Goal: Task Accomplishment & Management: Manage account settings

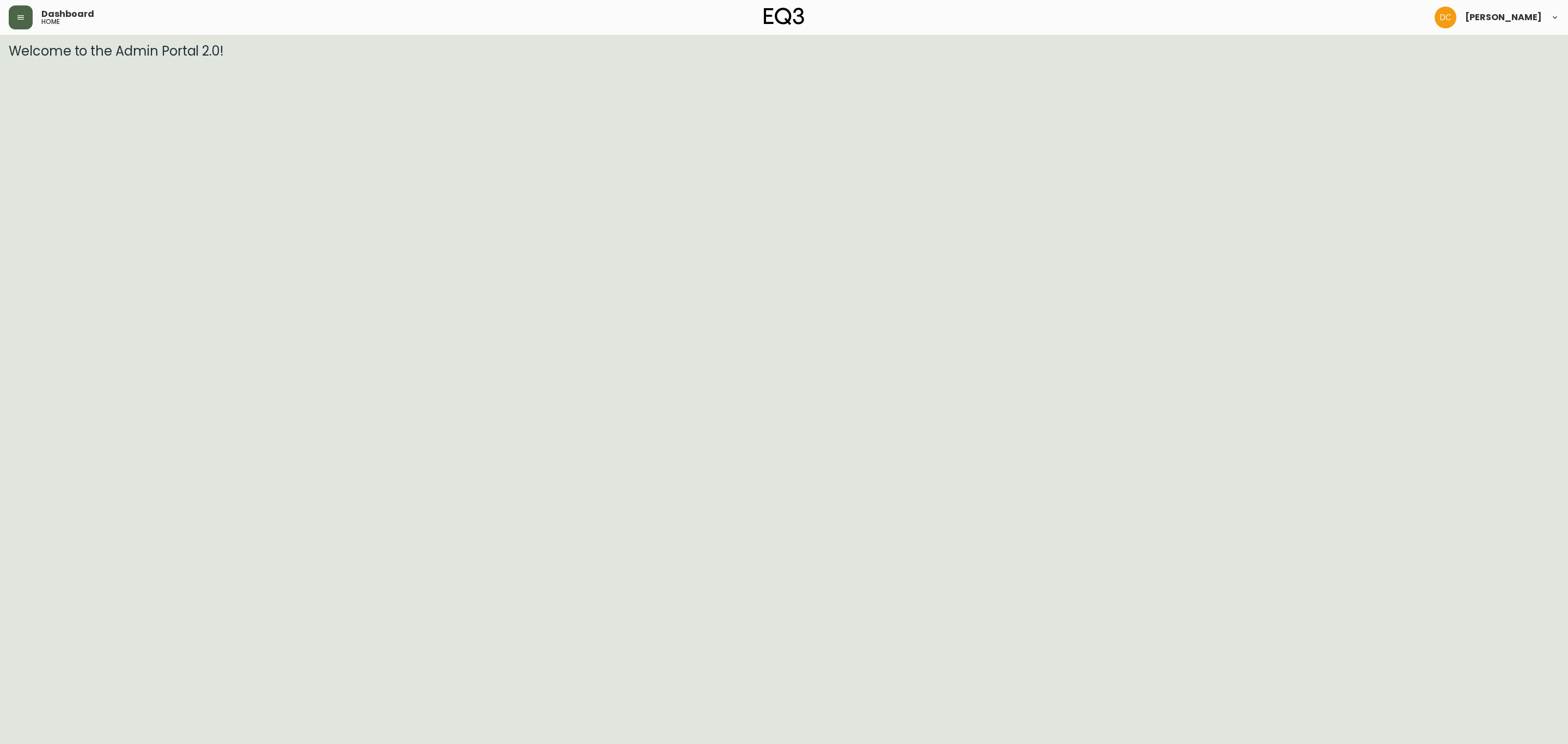
click at [17, 20] on icon "button" at bounding box center [20, 17] width 9 height 9
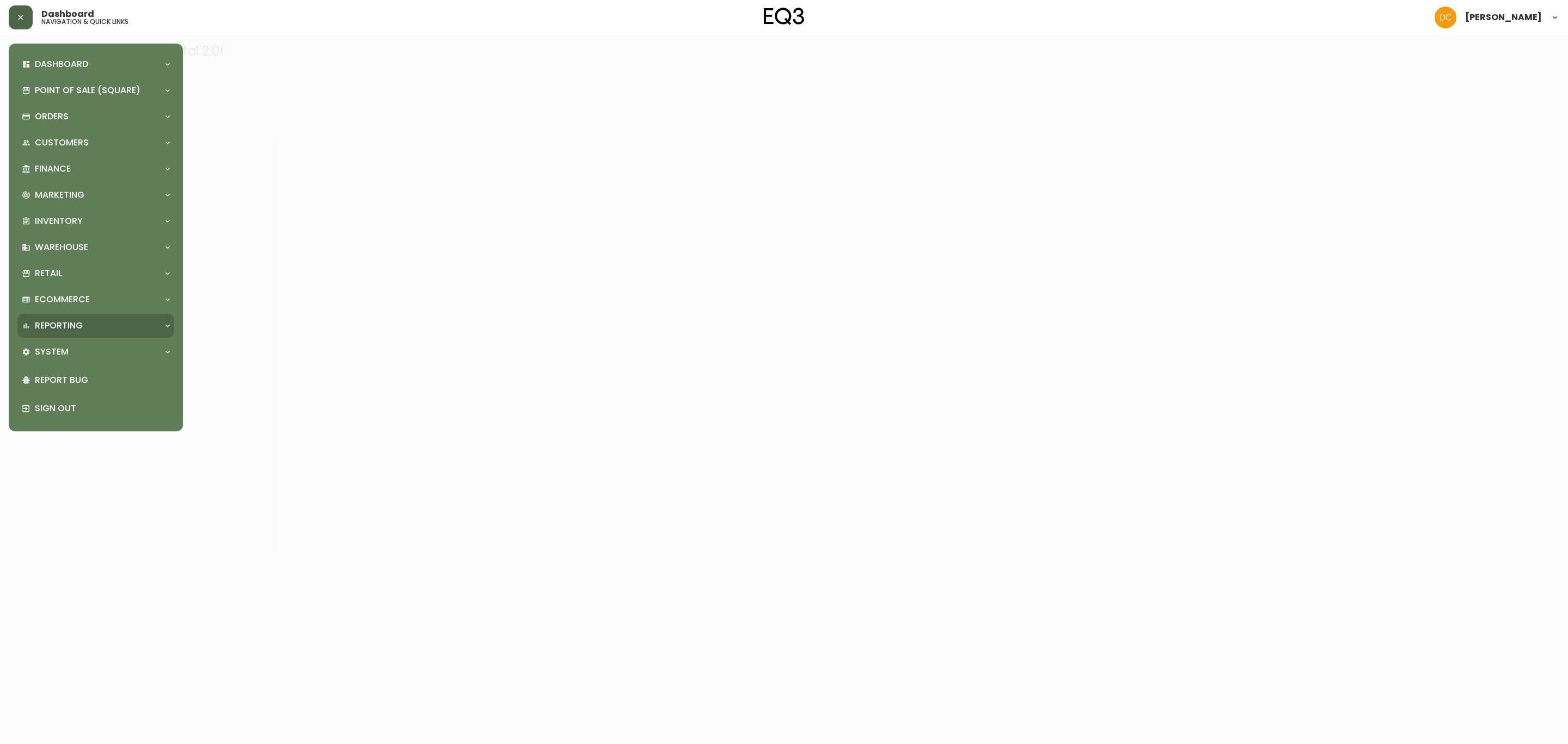
click at [71, 329] on p "Reporting" at bounding box center [59, 325] width 48 height 12
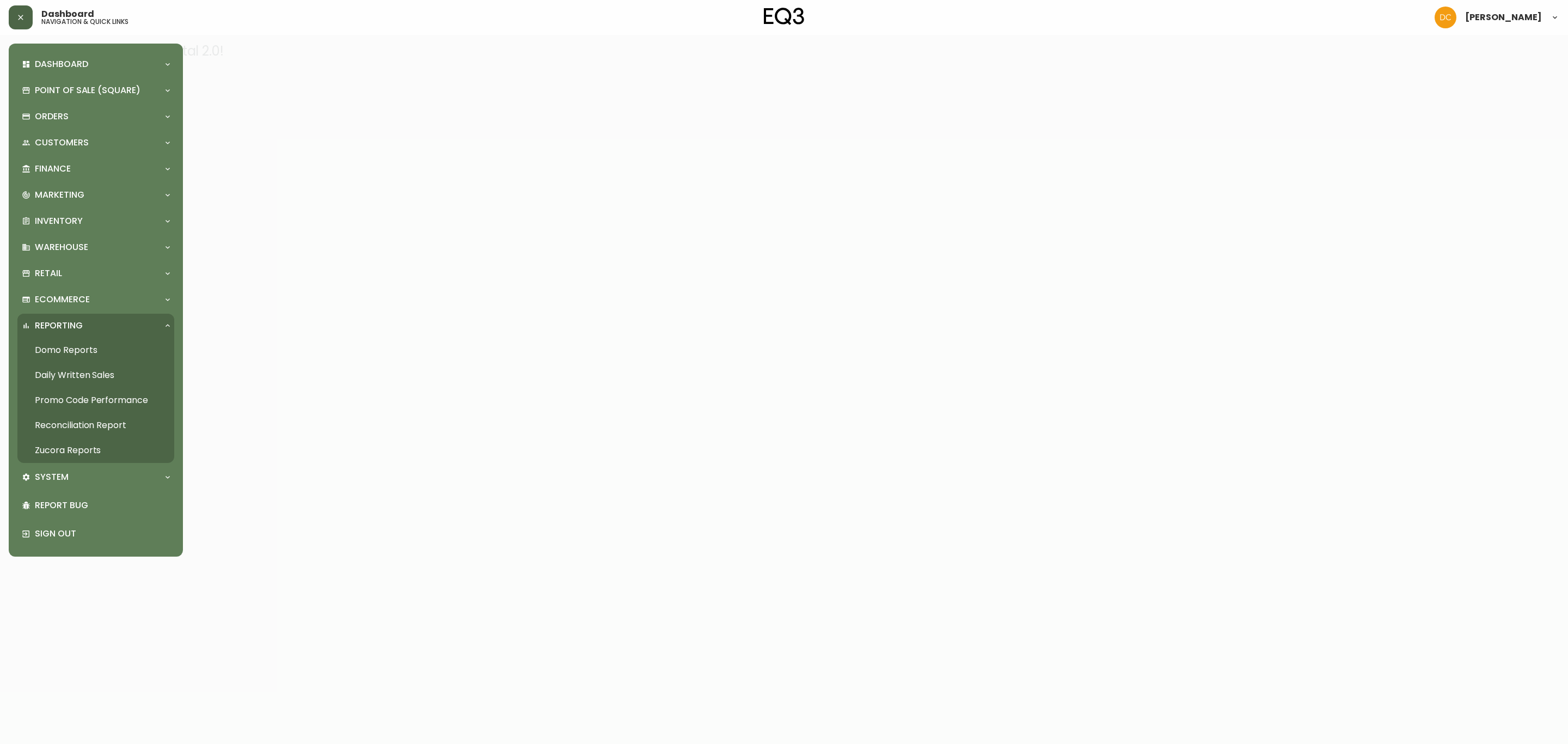
click at [100, 375] on link "Daily Written Sales" at bounding box center [96, 375] width 157 height 25
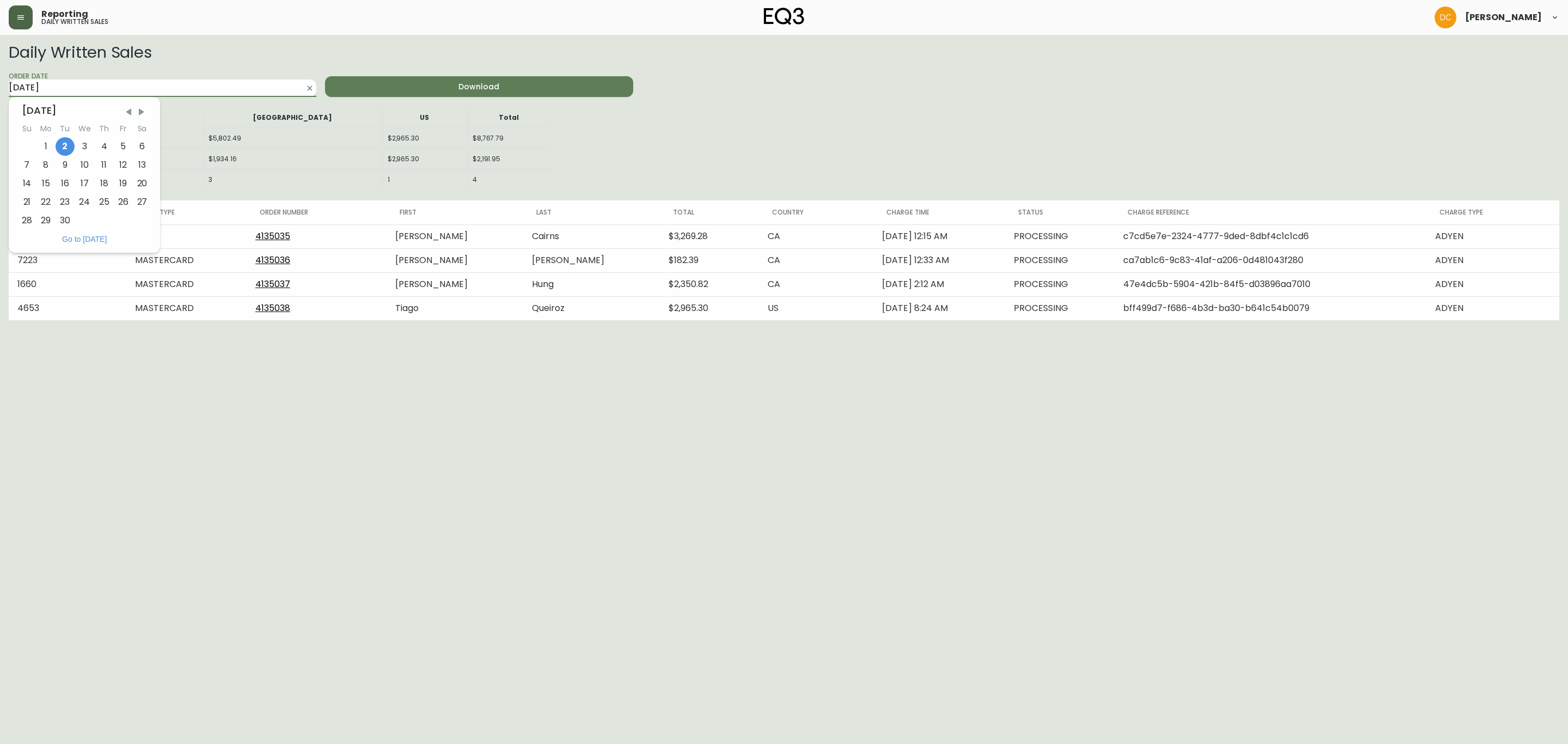
click at [197, 86] on input "[DATE]" at bounding box center [154, 89] width 290 height 18
click at [48, 141] on div "1" at bounding box center [46, 146] width 19 height 19
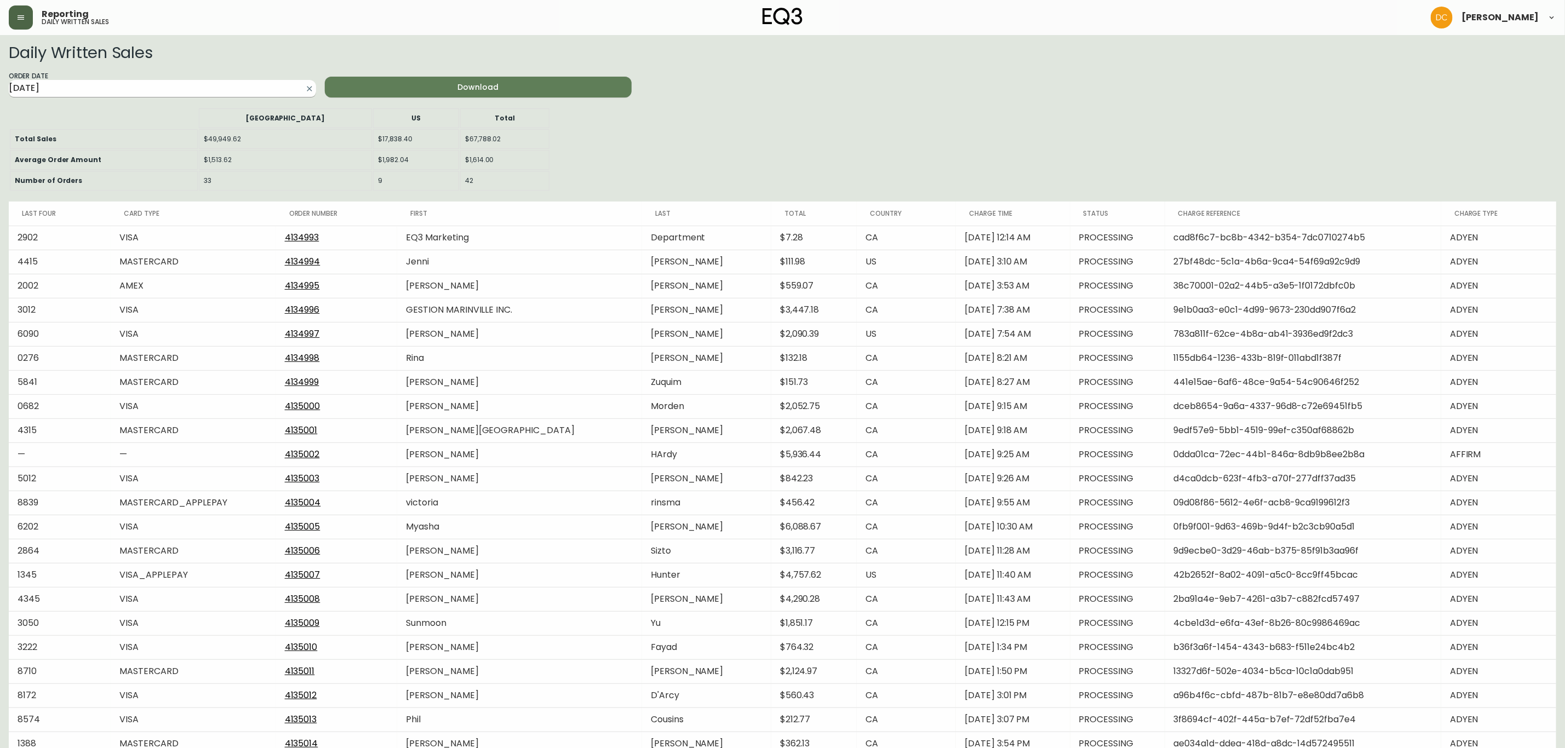
click at [150, 89] on input "[DATE]" at bounding box center [154, 89] width 290 height 18
click at [129, 118] on div "[DATE] Su Mo Tu We Th Fr Sa 1 2 3 4 5 6 7 8 9 10 11 12 13 14 15 16 17 18 19 20 …" at bounding box center [85, 175] width 152 height 157
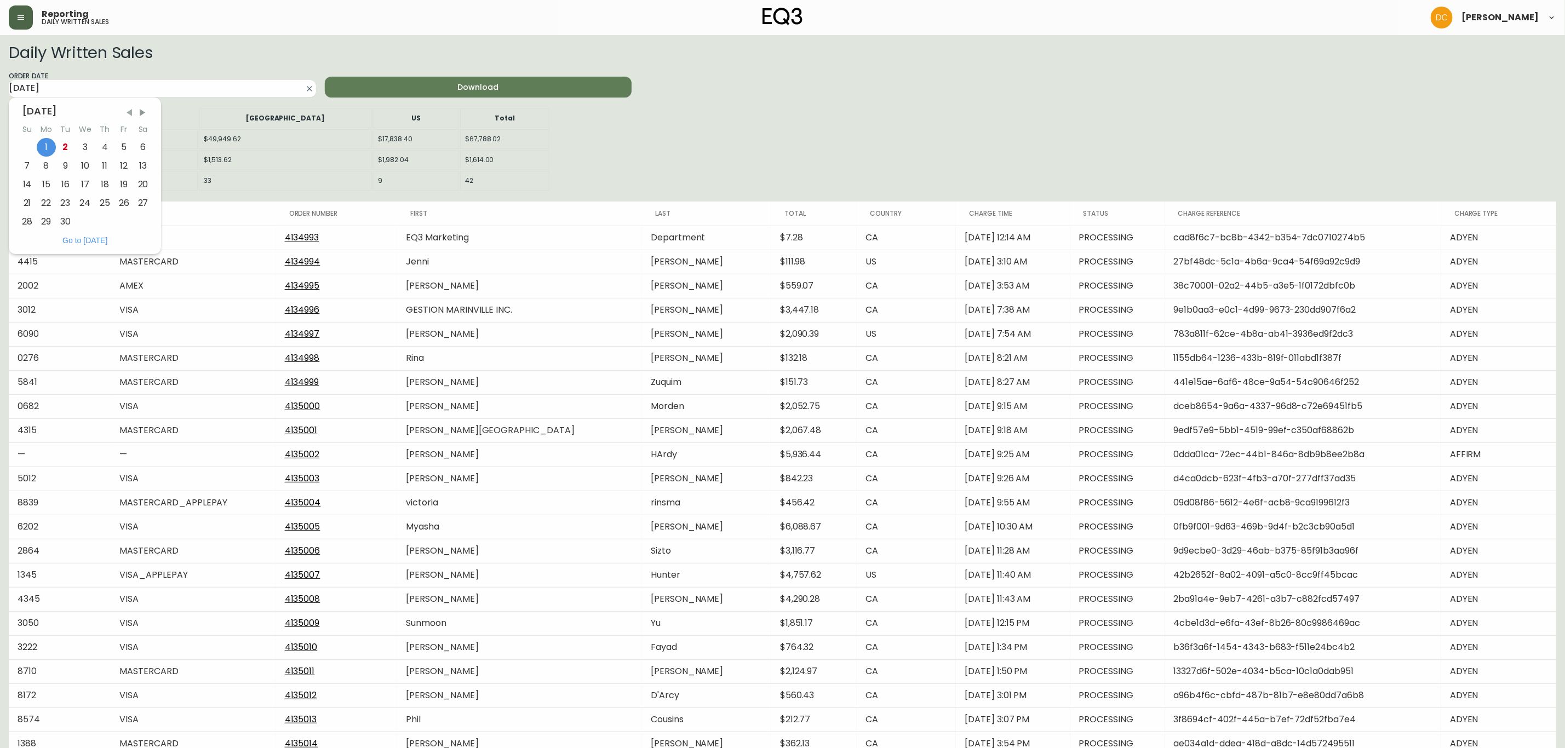
click at [129, 116] on span "Previous Month" at bounding box center [129, 112] width 11 height 11
click at [27, 242] on div "31" at bounding box center [28, 240] width 20 height 19
type input "[DATE]"
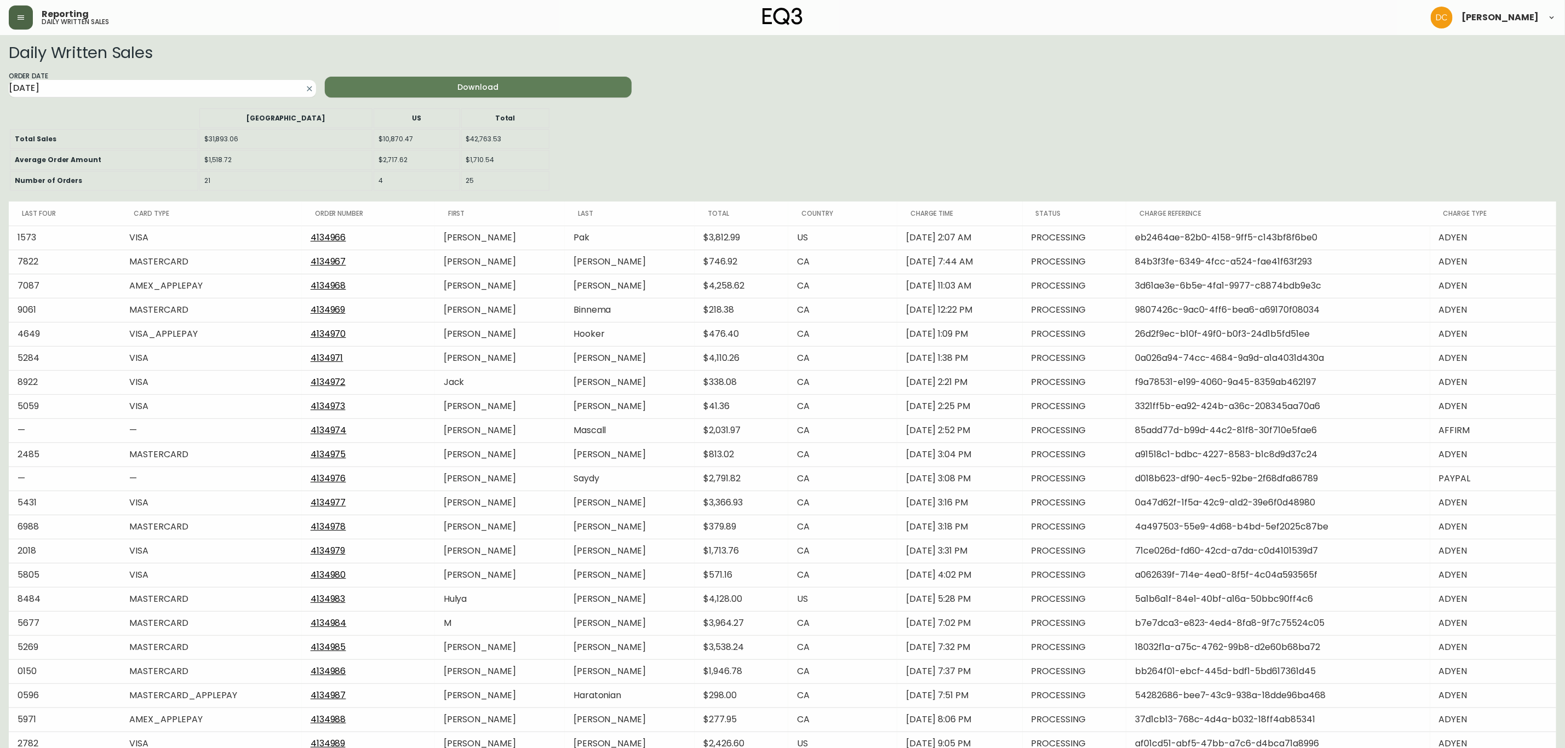
click at [7, 16] on header "Reporting daily written sales [PERSON_NAME]" at bounding box center [782, 17] width 1565 height 35
click at [12, 16] on button "button" at bounding box center [21, 17] width 24 height 24
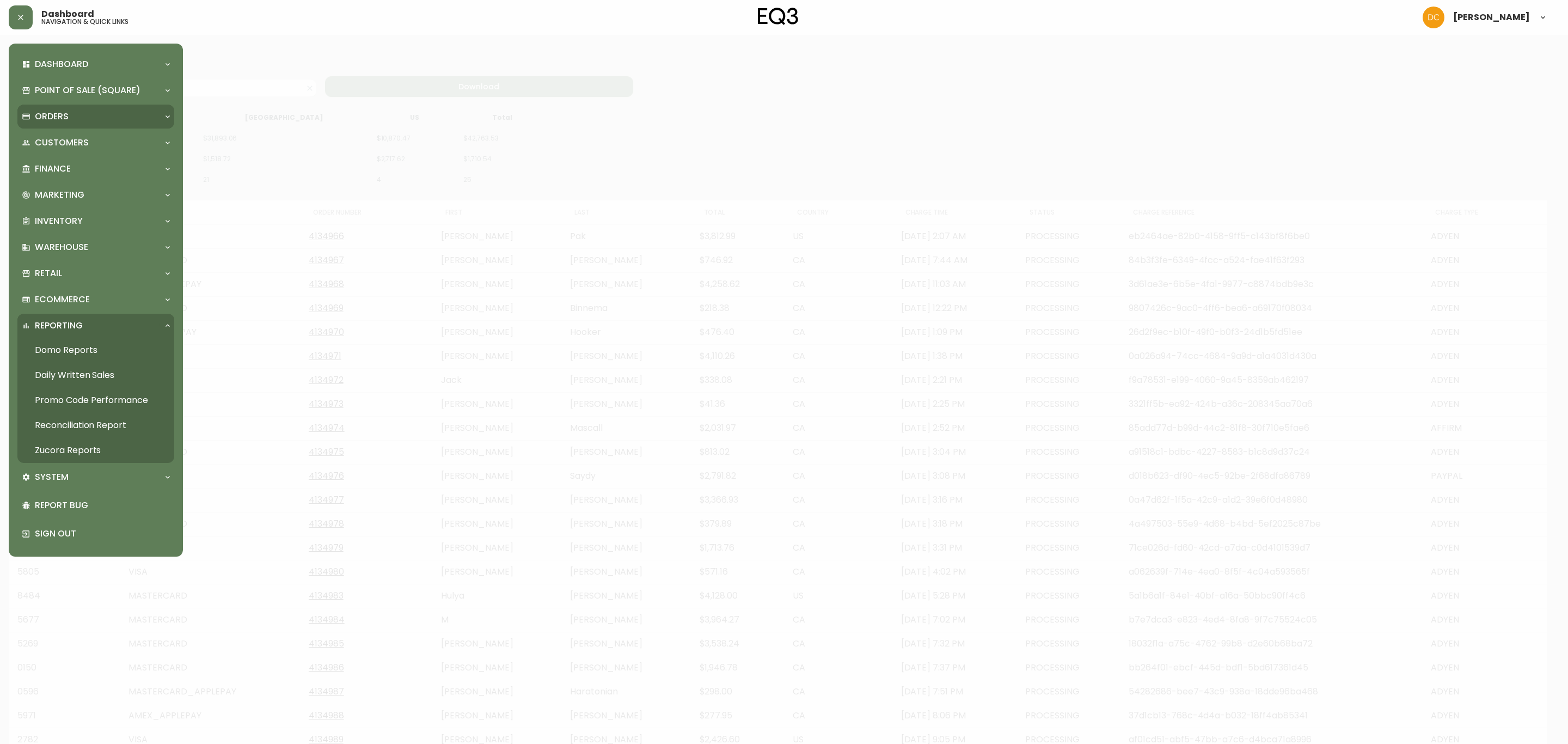
click at [56, 112] on p "Orders" at bounding box center [52, 116] width 34 height 12
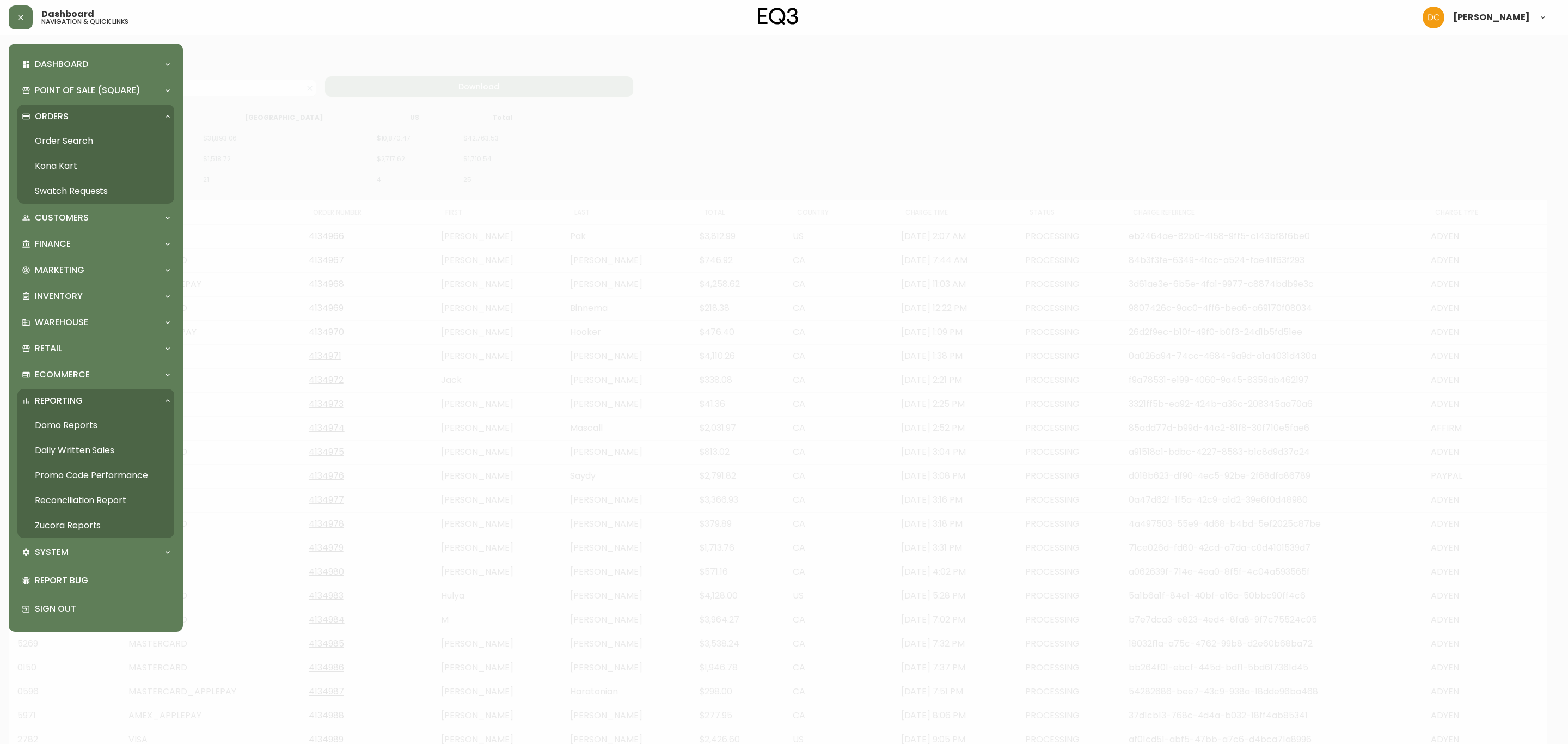
click at [67, 141] on link "Order Search" at bounding box center [96, 140] width 157 height 25
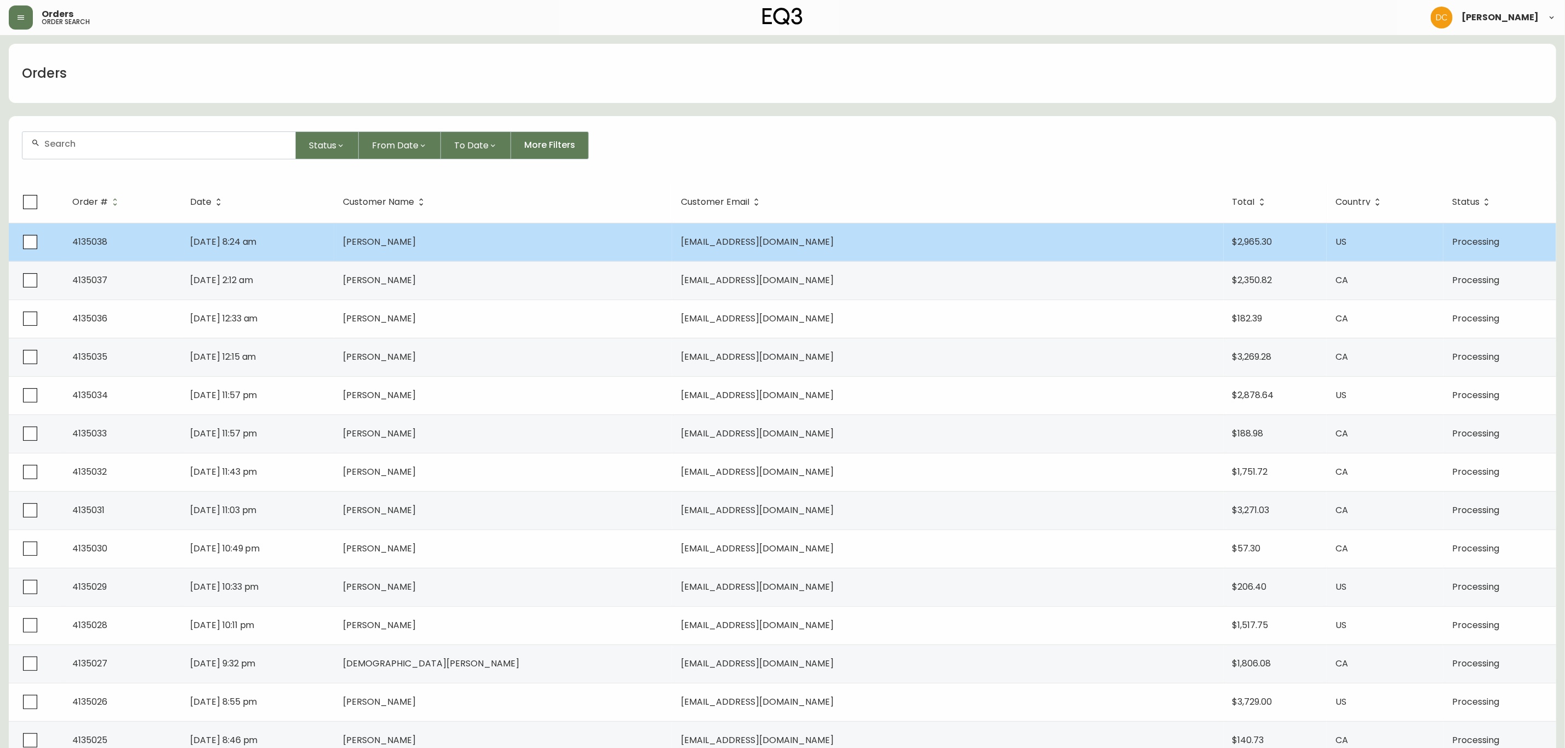
click at [577, 250] on td "[PERSON_NAME]" at bounding box center [503, 242] width 338 height 38
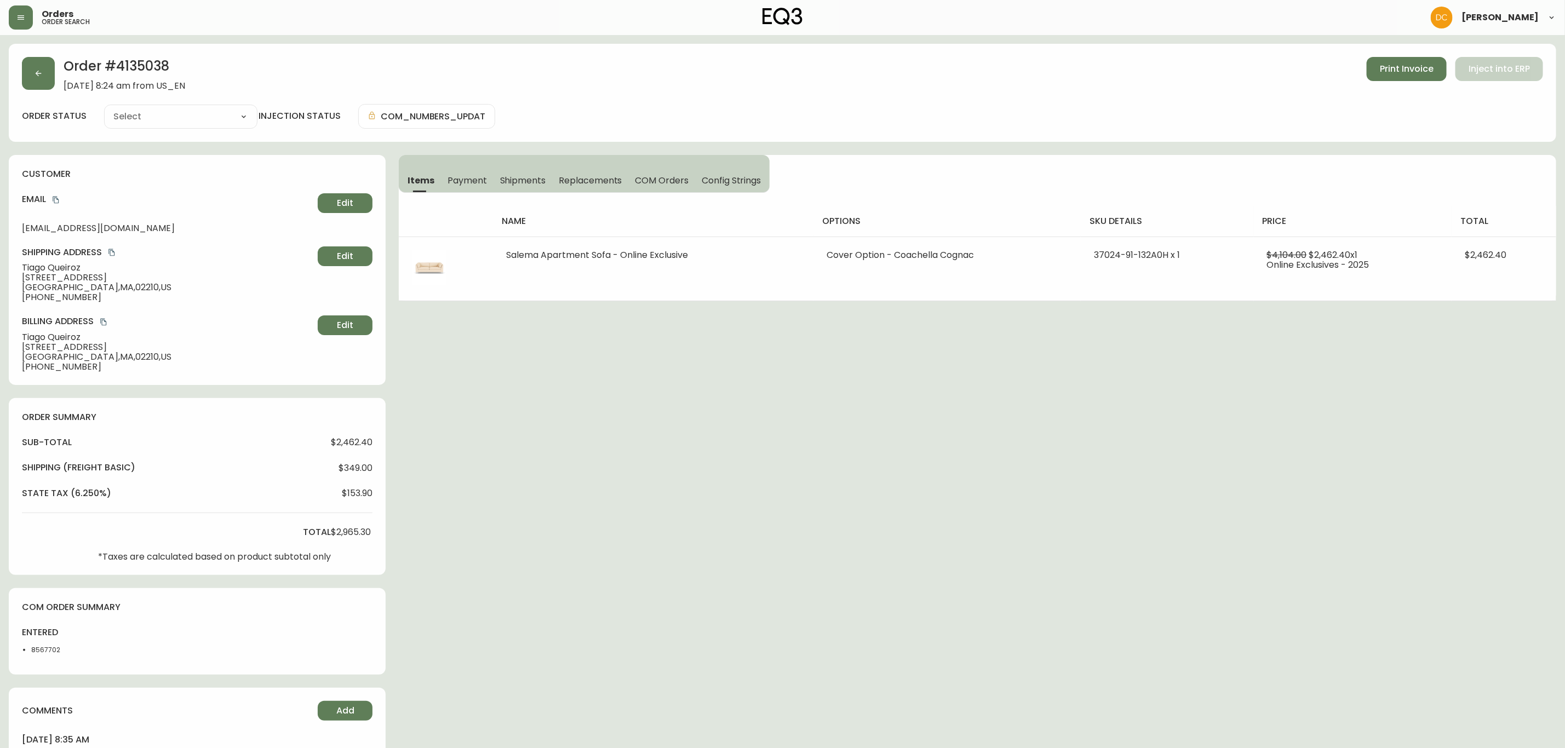
type input "Processing"
select select "PROCESSING"
click at [463, 175] on span "Payment" at bounding box center [466, 181] width 39 height 12
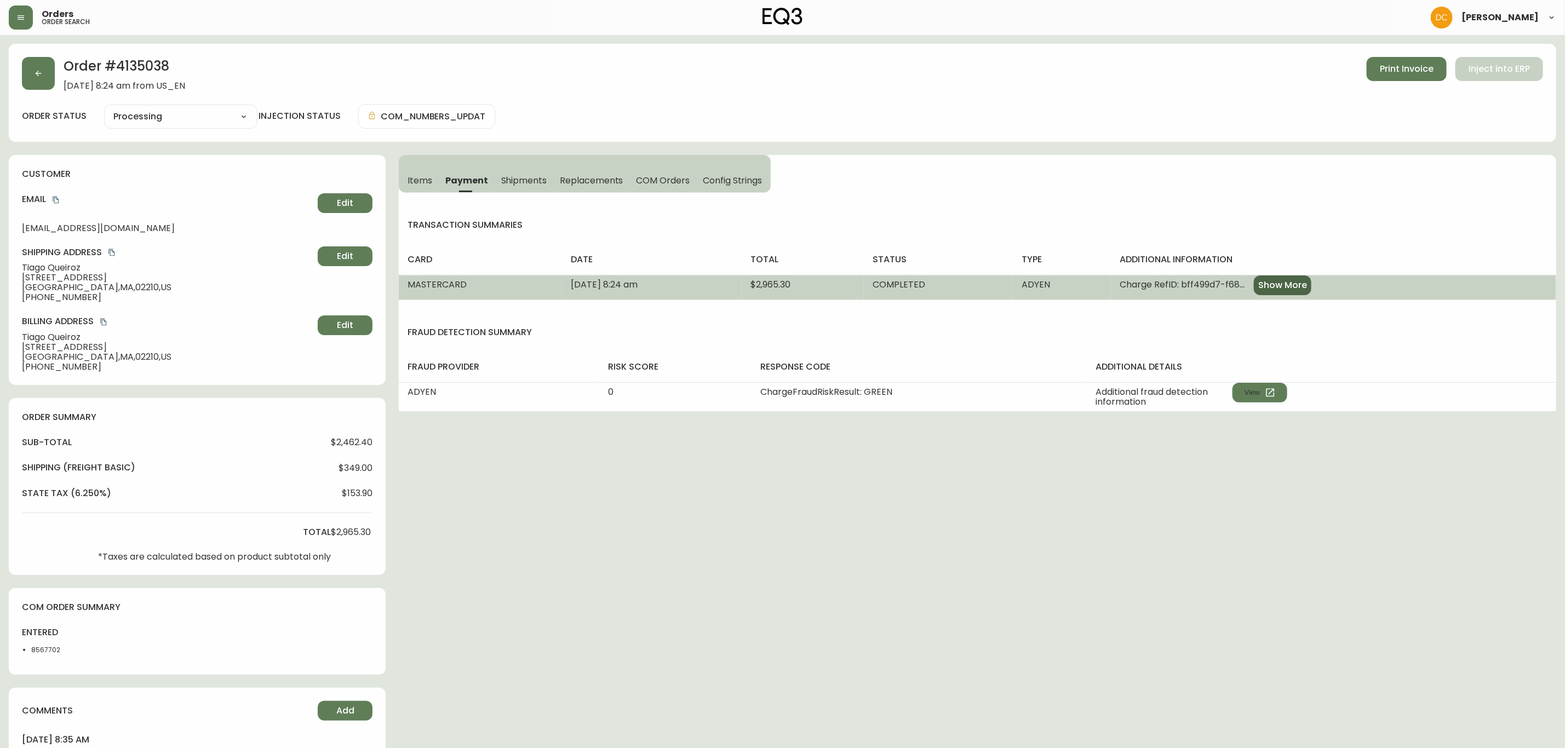
click at [1307, 291] on span "Show More" at bounding box center [1282, 285] width 49 height 12
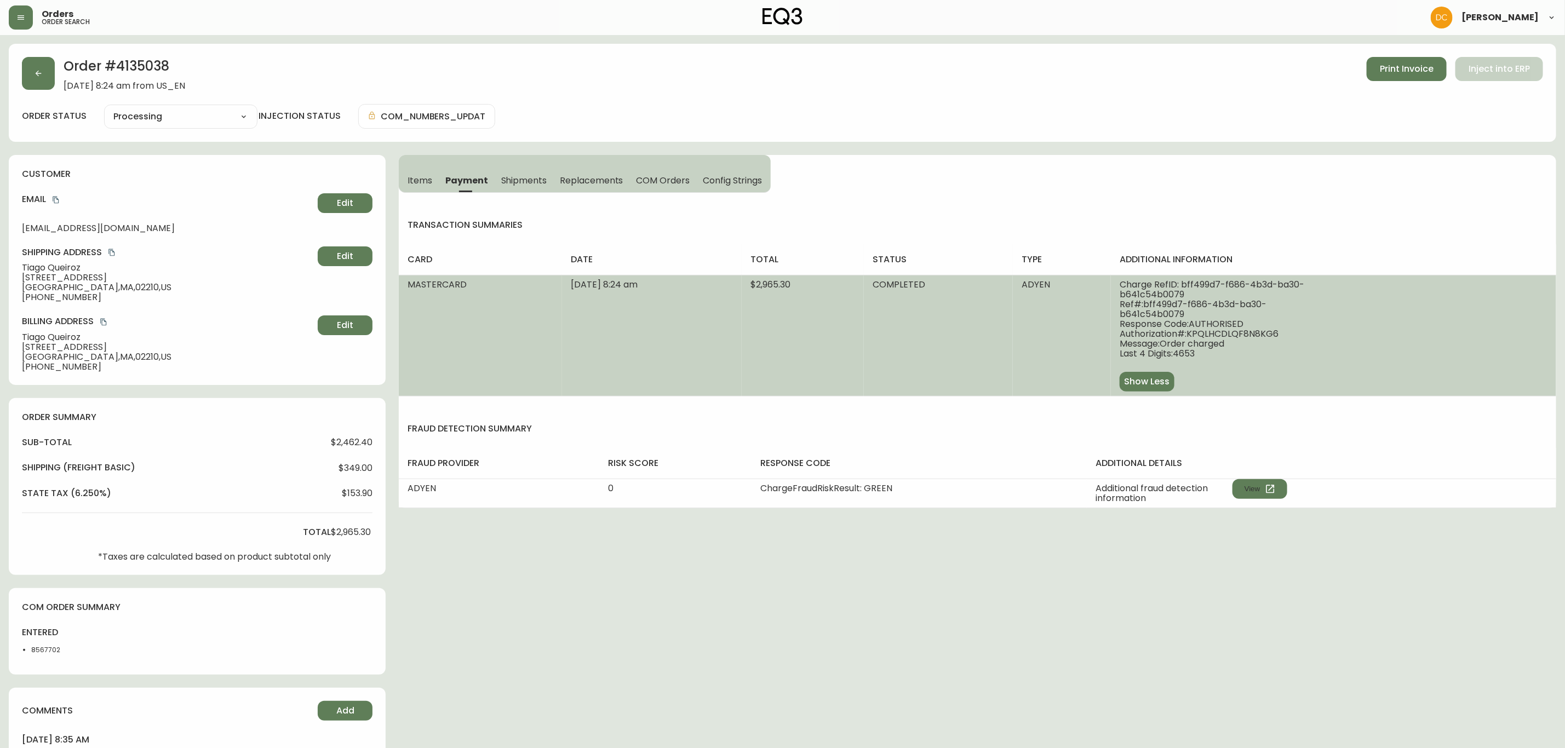
drag, startPoint x: 497, startPoint y: 174, endPoint x: 545, endPoint y: 182, distance: 49.4
click at [498, 174] on button "Shipments" at bounding box center [524, 180] width 59 height 24
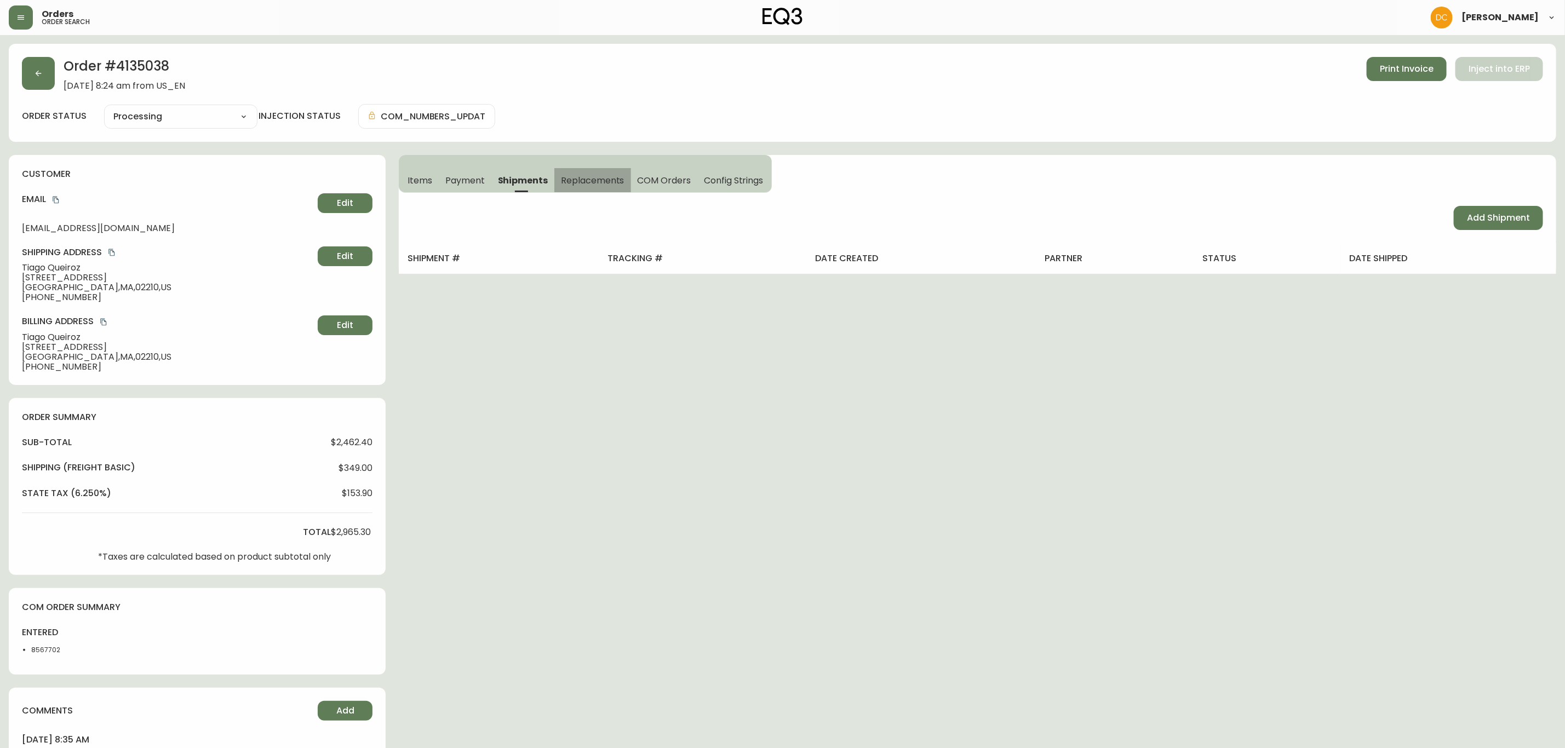
click at [580, 183] on span "Replacements" at bounding box center [592, 181] width 63 height 12
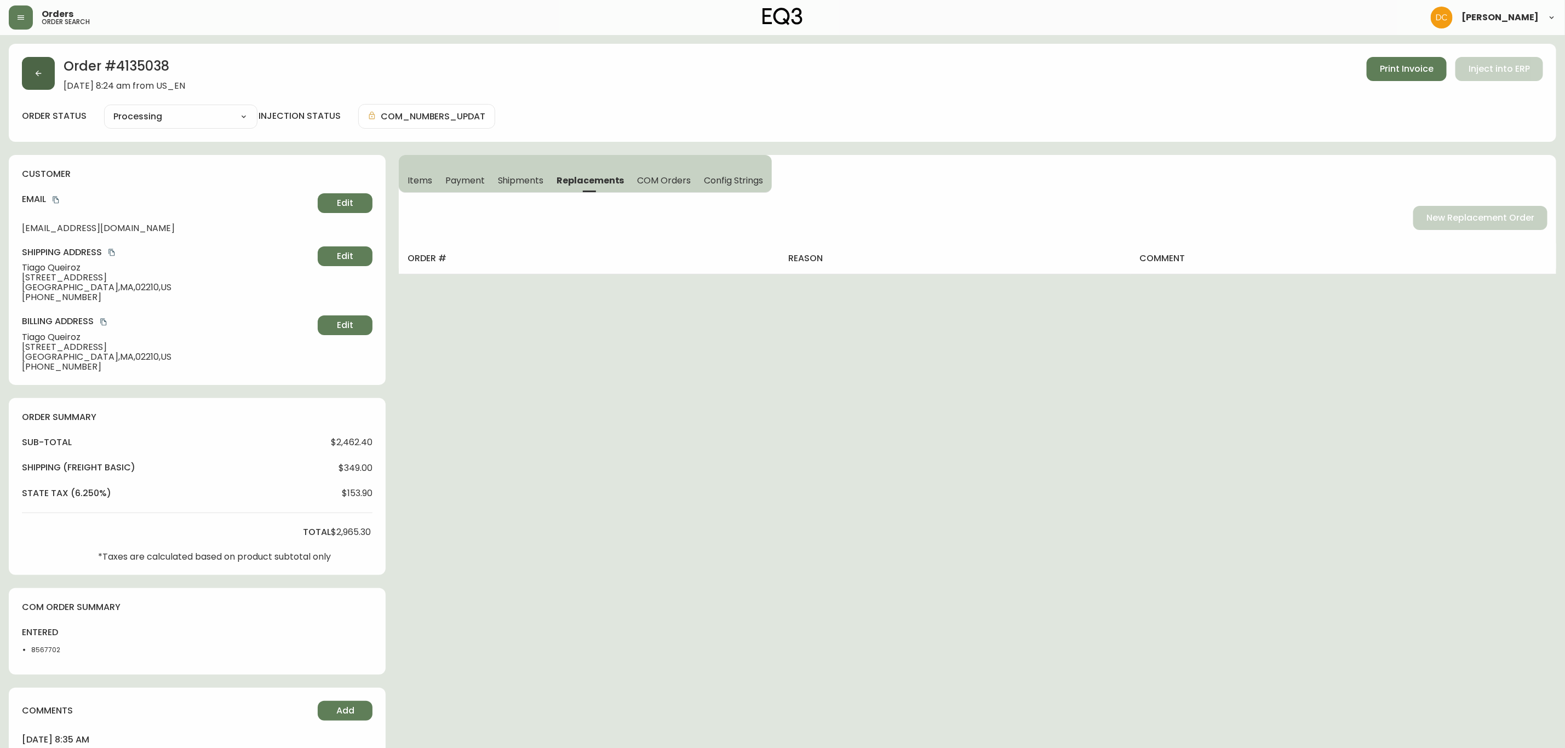
click at [37, 79] on button "button" at bounding box center [38, 73] width 33 height 33
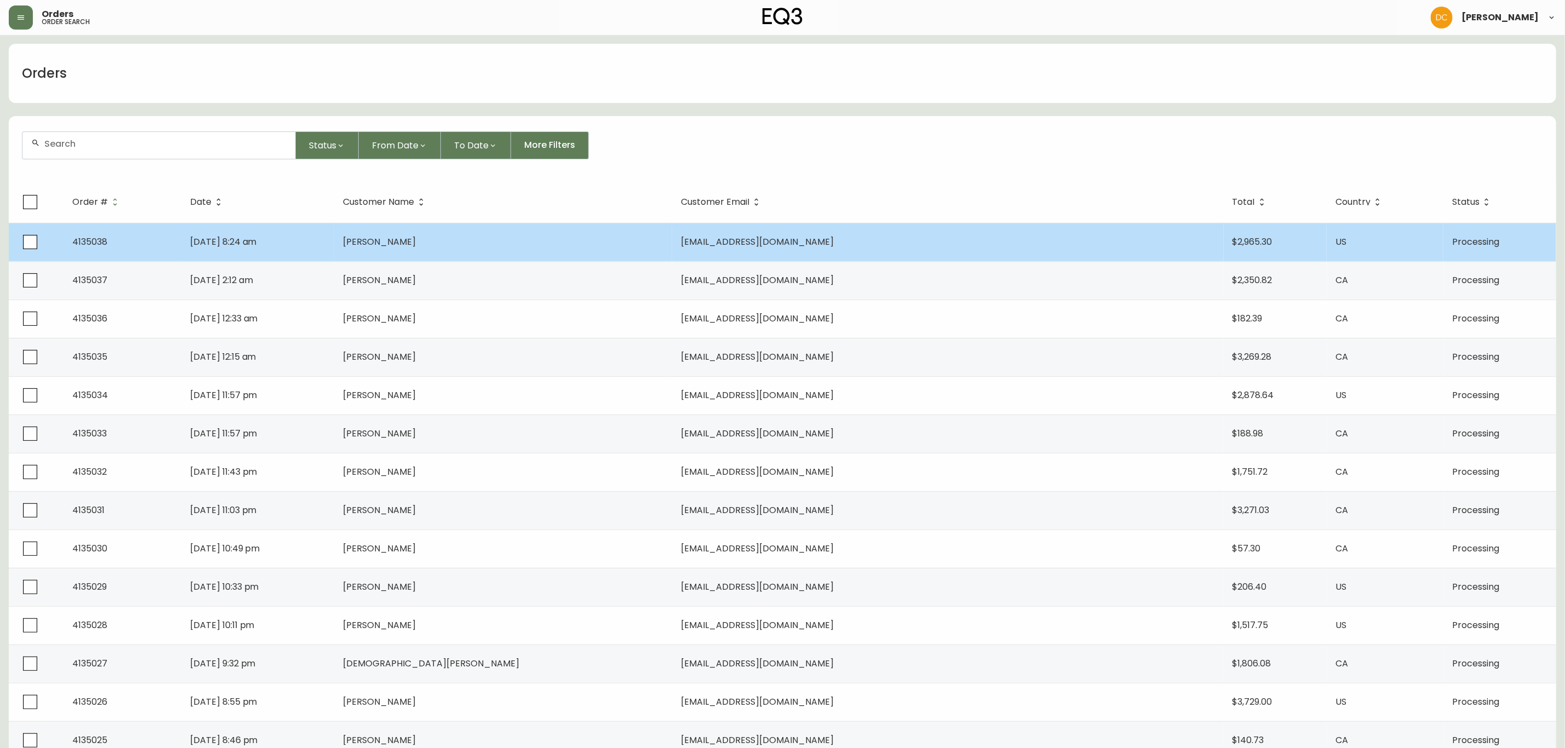
click at [645, 232] on td "[PERSON_NAME]" at bounding box center [503, 242] width 338 height 38
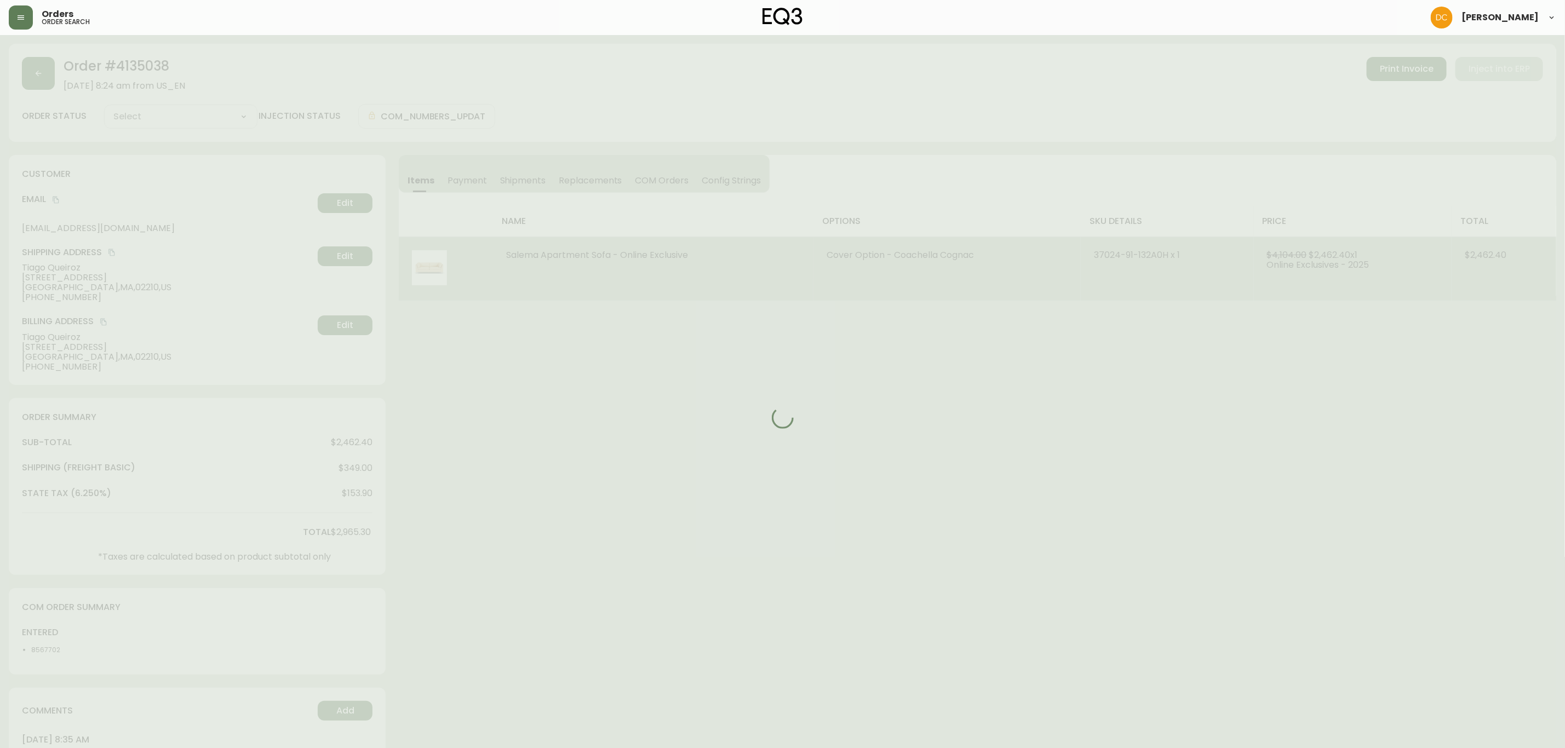
type input "Processing"
select select "PROCESSING"
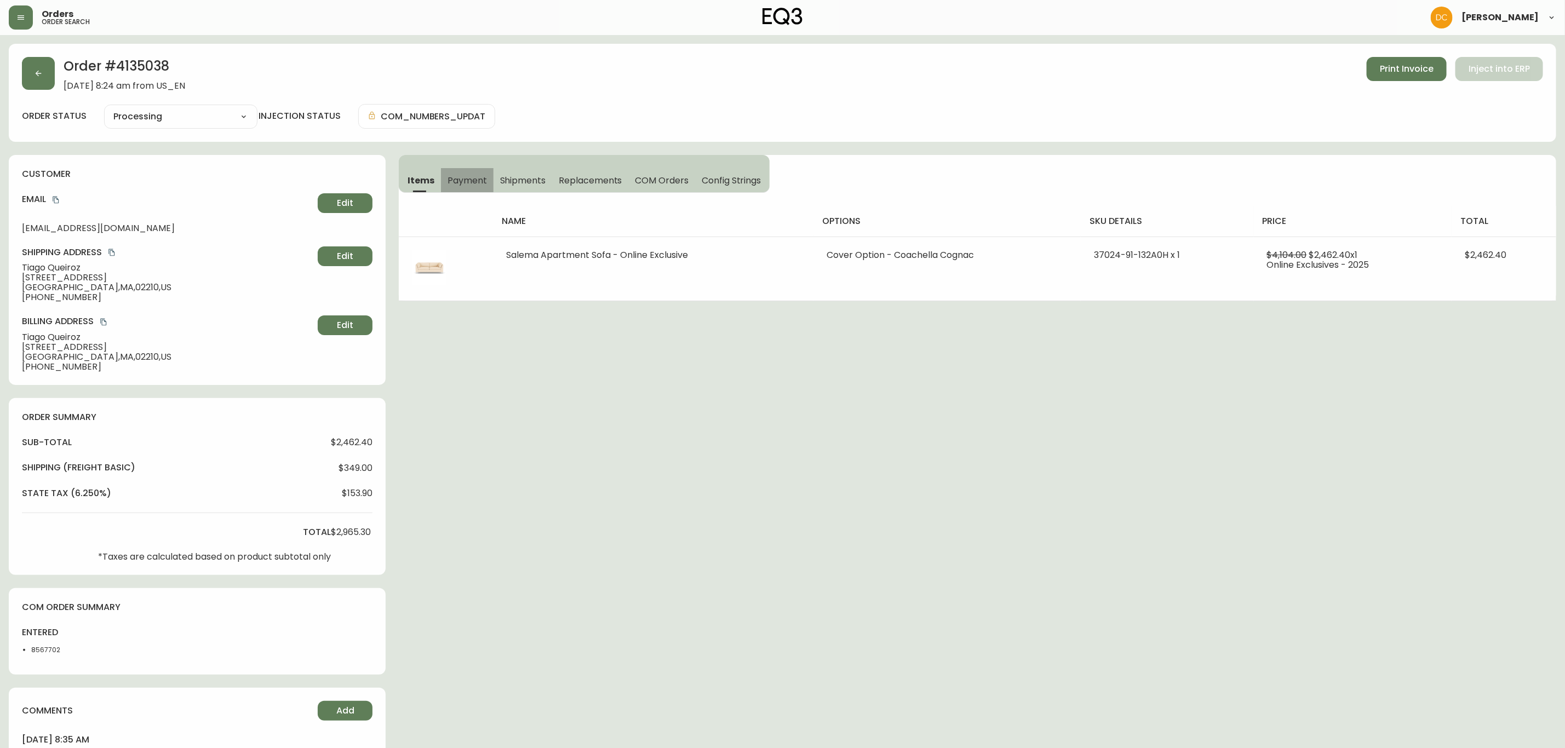
click at [477, 170] on button "Payment" at bounding box center [467, 180] width 53 height 24
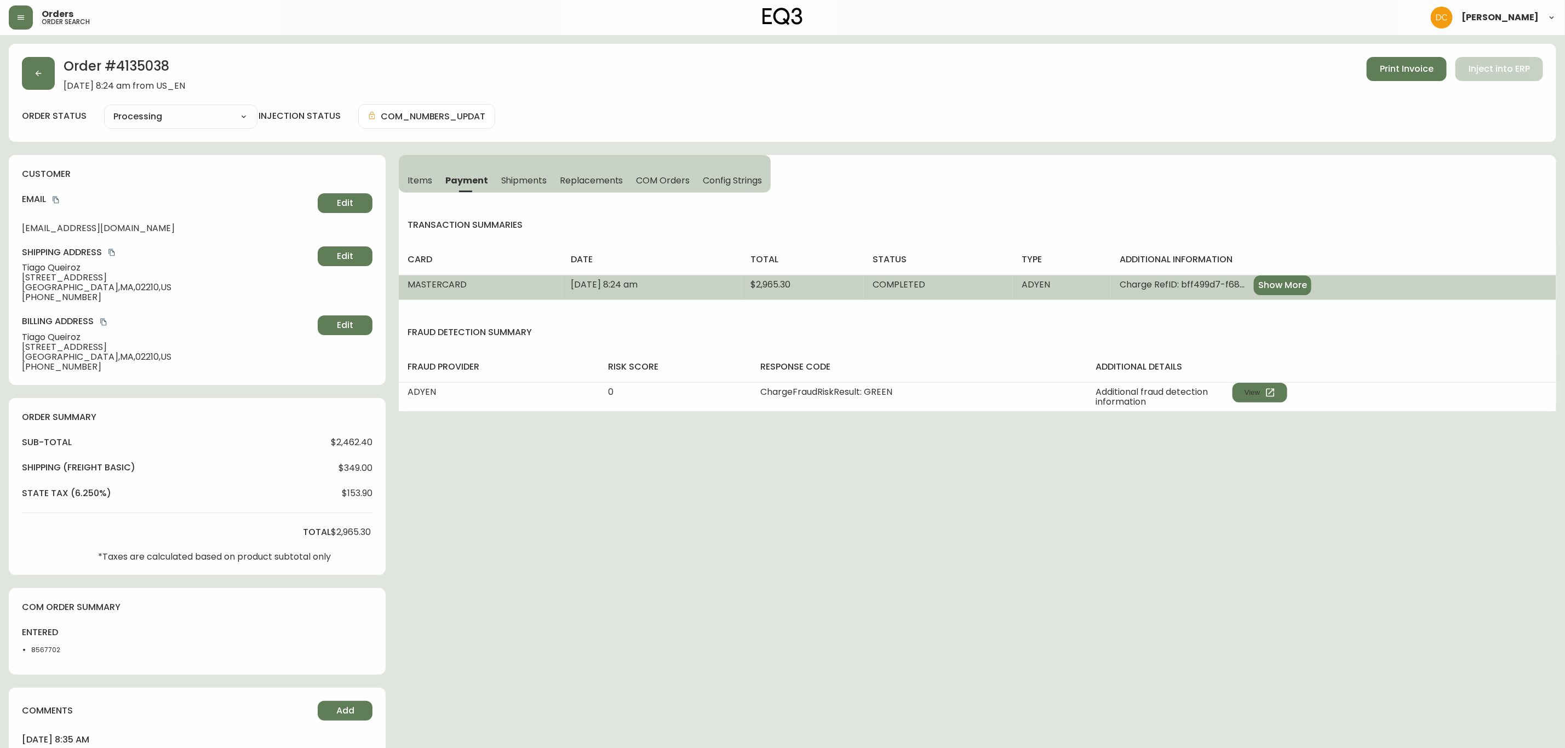
click at [1311, 276] on button "Show More" at bounding box center [1283, 285] width 58 height 20
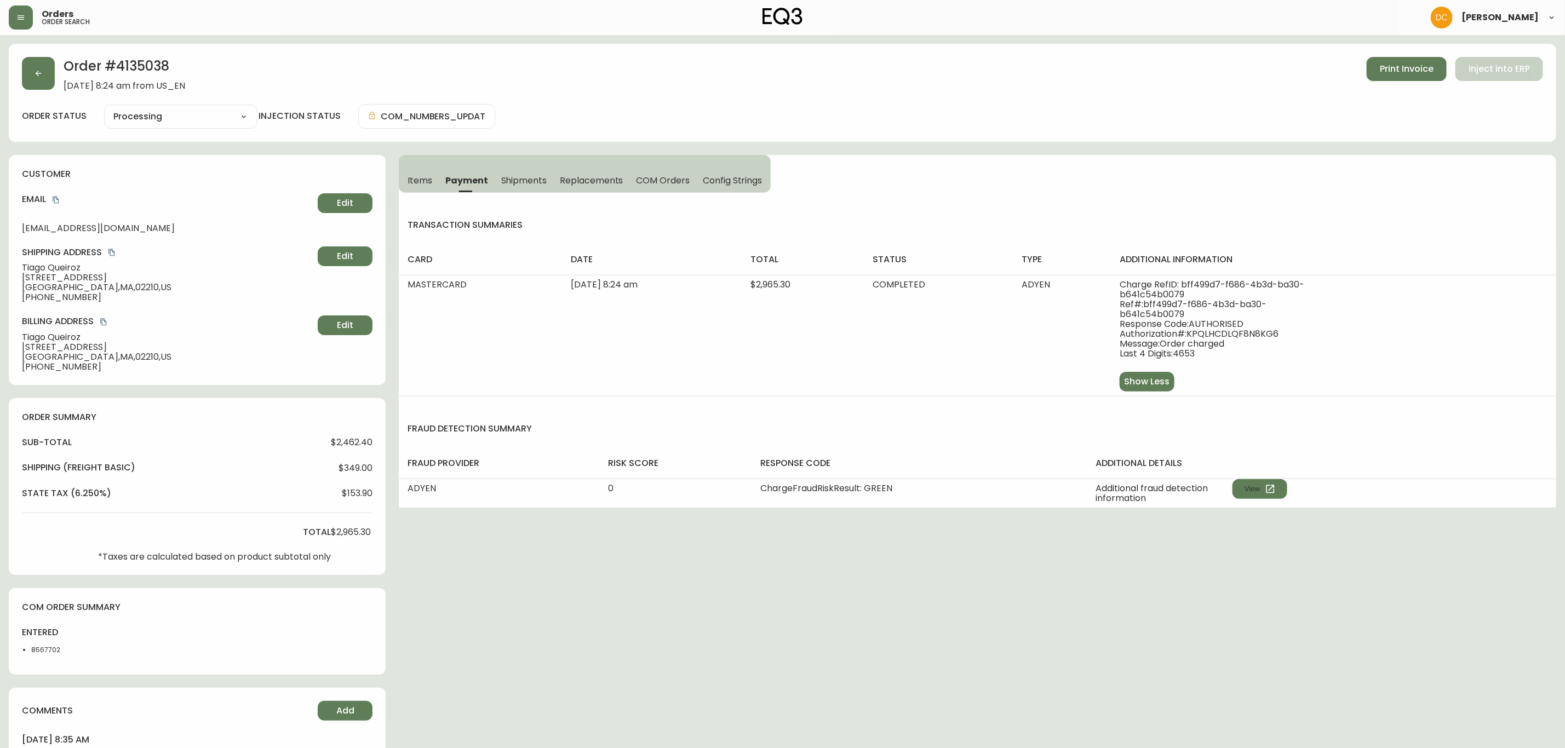
click at [537, 186] on button "Shipments" at bounding box center [524, 180] width 59 height 24
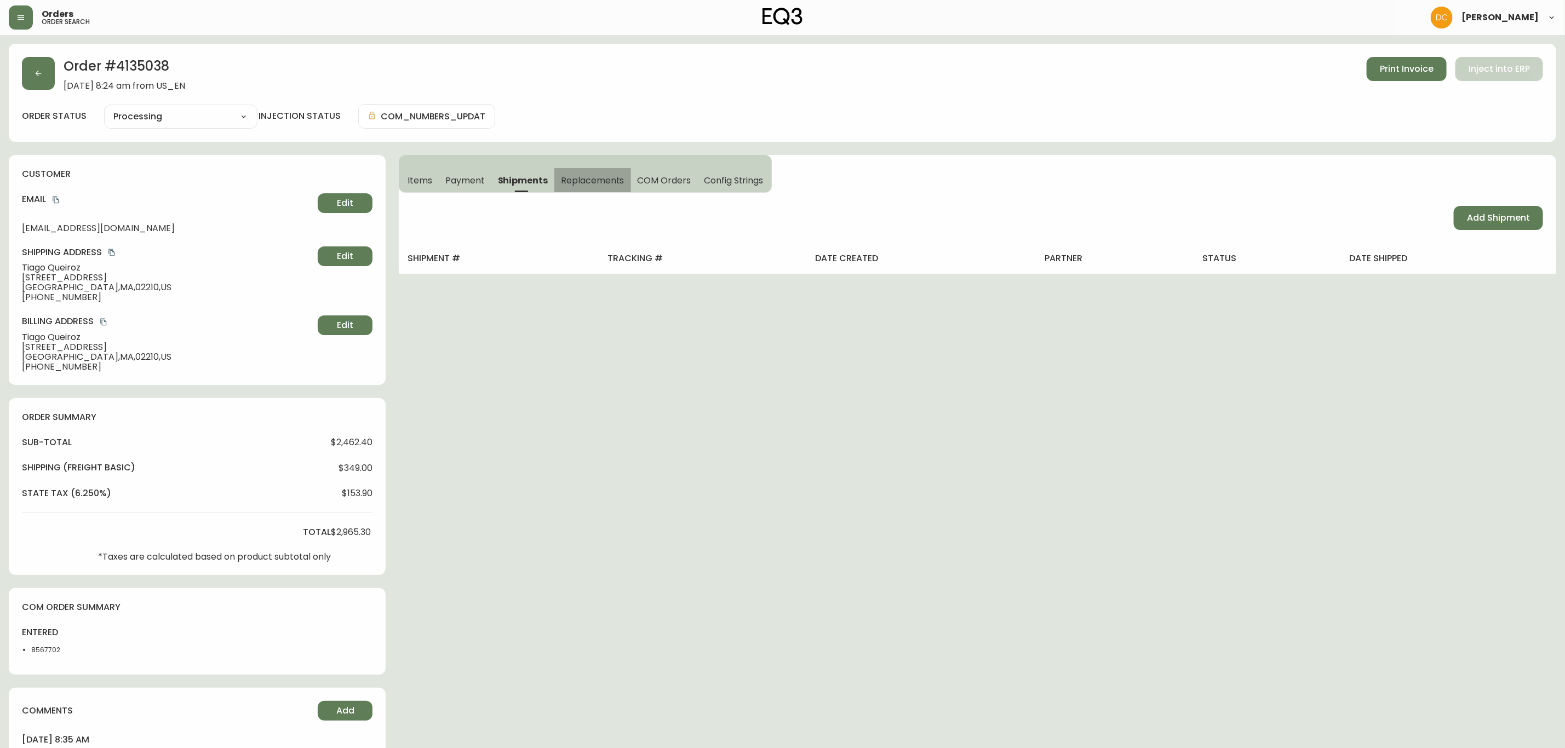
drag, startPoint x: 604, startPoint y: 187, endPoint x: 699, endPoint y: 185, distance: 95.3
click at [605, 187] on button "Replacements" at bounding box center [592, 180] width 76 height 24
drag, startPoint x: 700, startPoint y: 185, endPoint x: 709, endPoint y: 183, distance: 8.4
click at [704, 184] on span "Config Strings" at bounding box center [733, 181] width 59 height 12
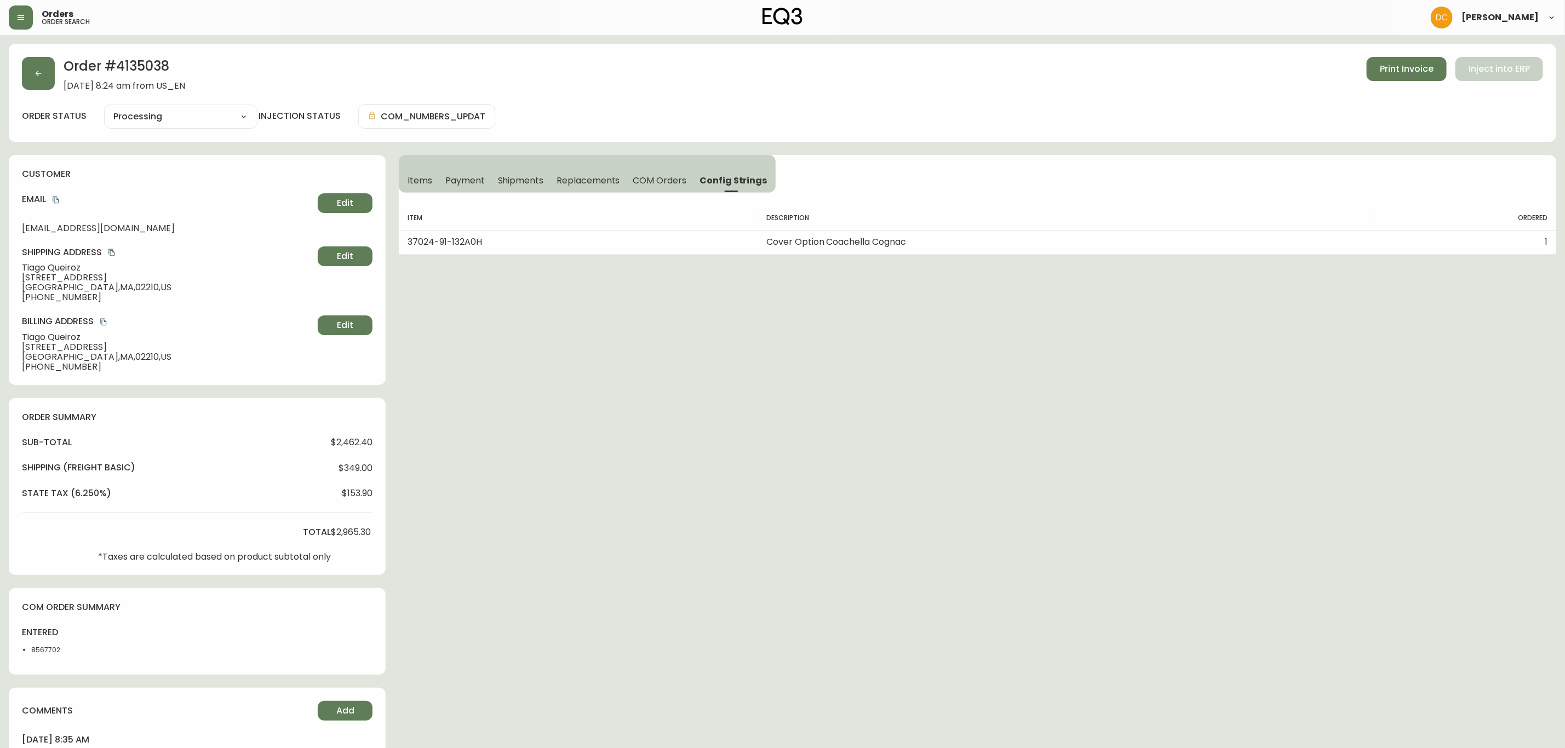
click at [667, 184] on span "COM Orders" at bounding box center [660, 181] width 54 height 12
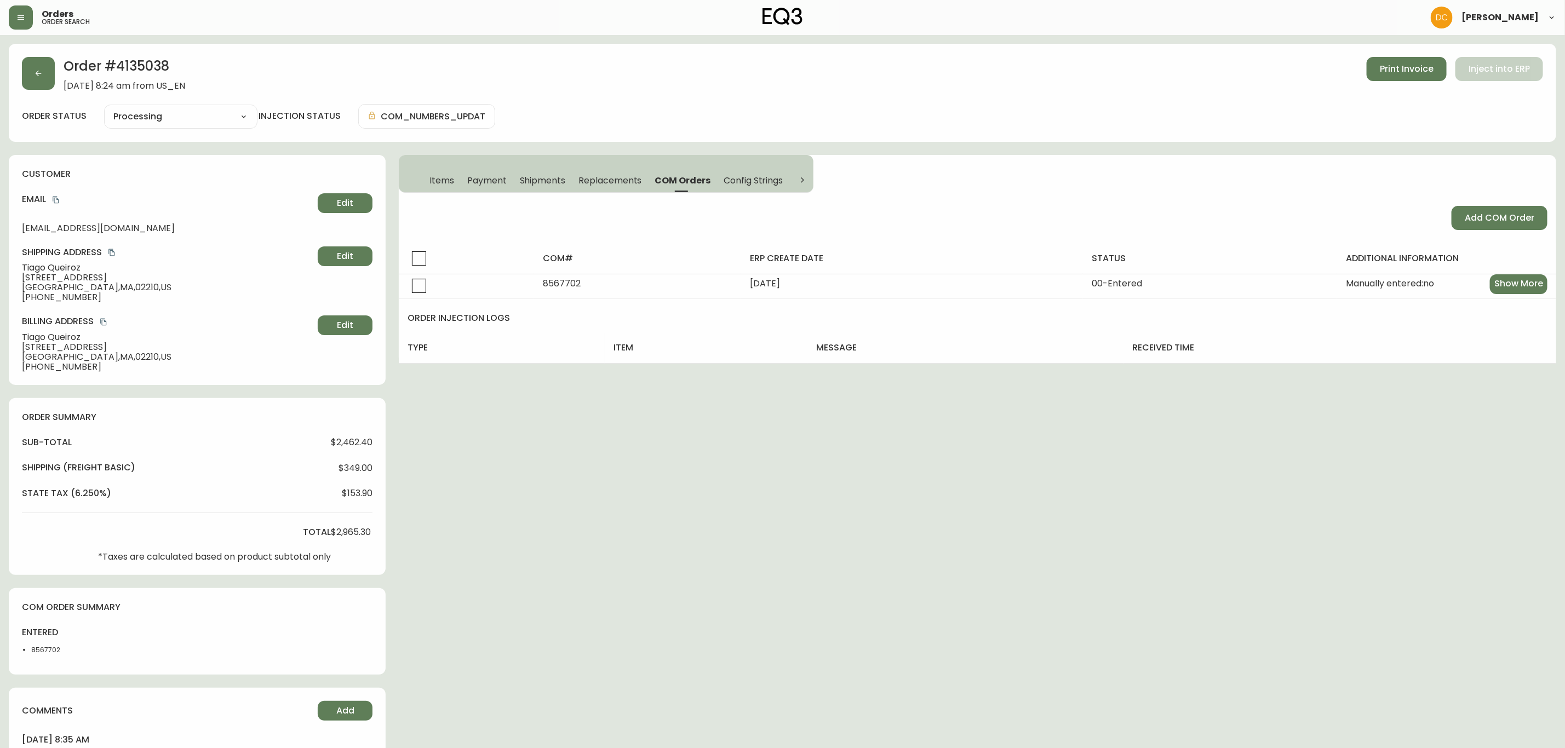
click at [419, 176] on div "Items Payment Shipments Replacements COM Orders Config Strings" at bounding box center [606, 174] width 415 height 38
click at [495, 187] on button "Payment" at bounding box center [487, 180] width 53 height 24
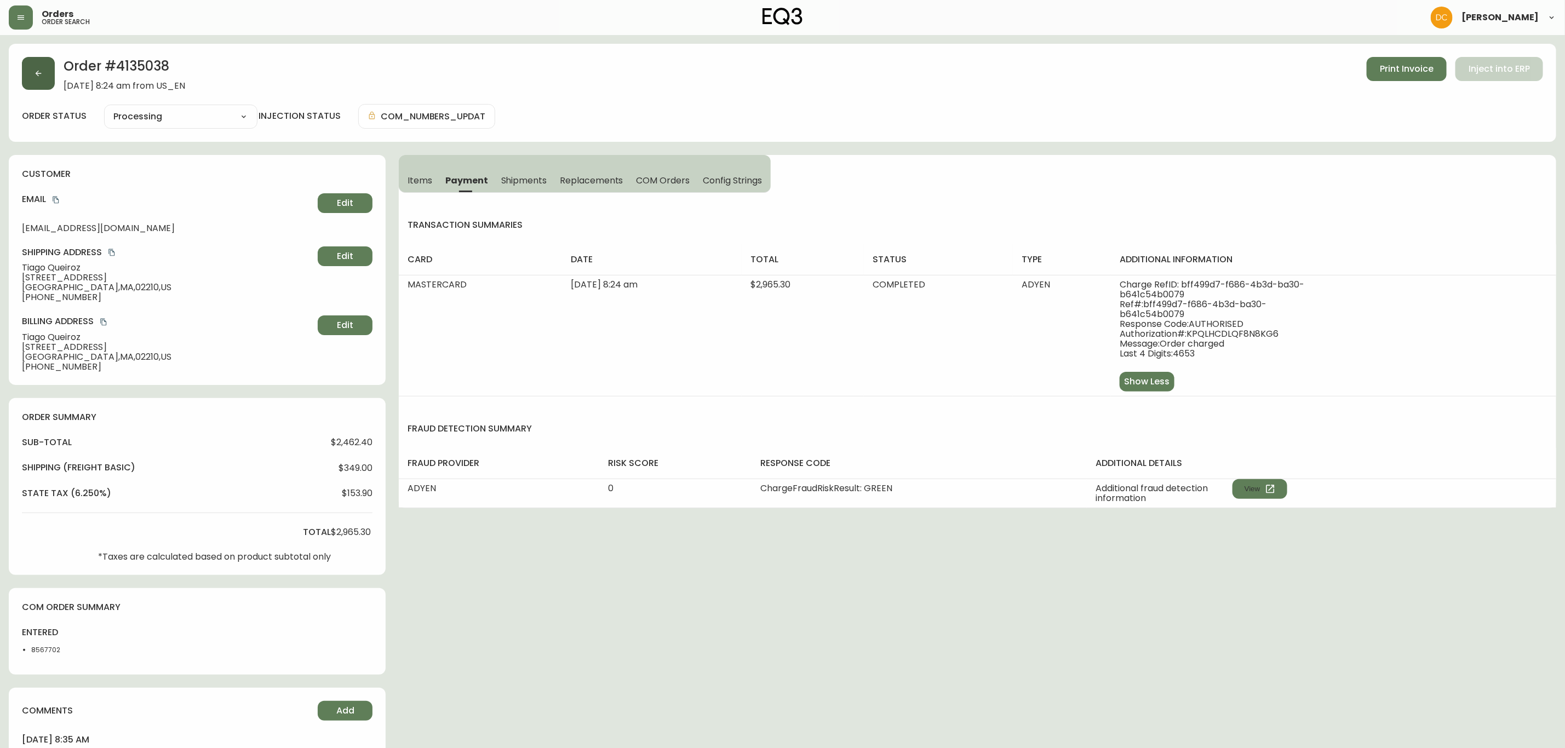
click at [26, 68] on button "button" at bounding box center [38, 73] width 33 height 33
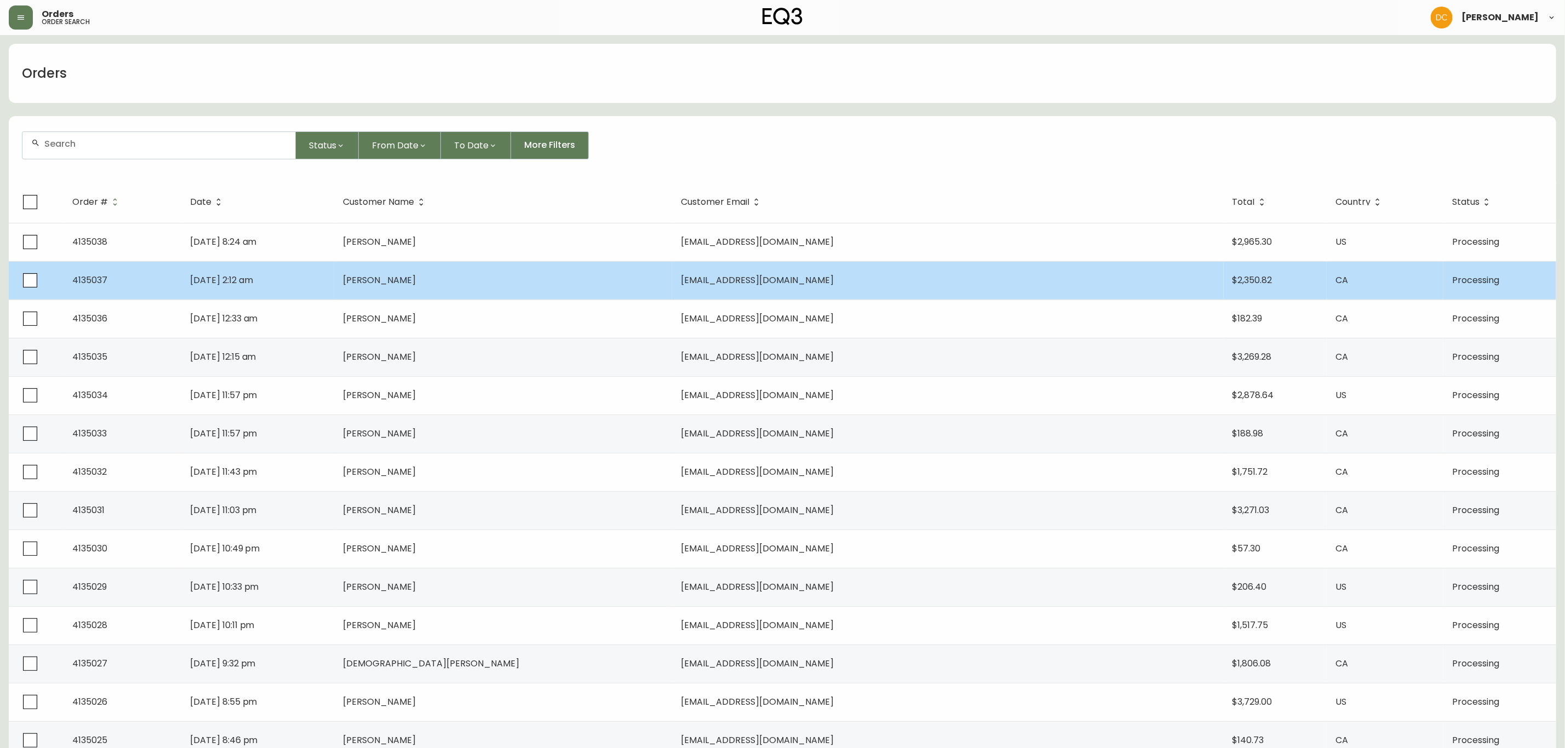
click at [610, 278] on td "[PERSON_NAME]" at bounding box center [503, 280] width 338 height 38
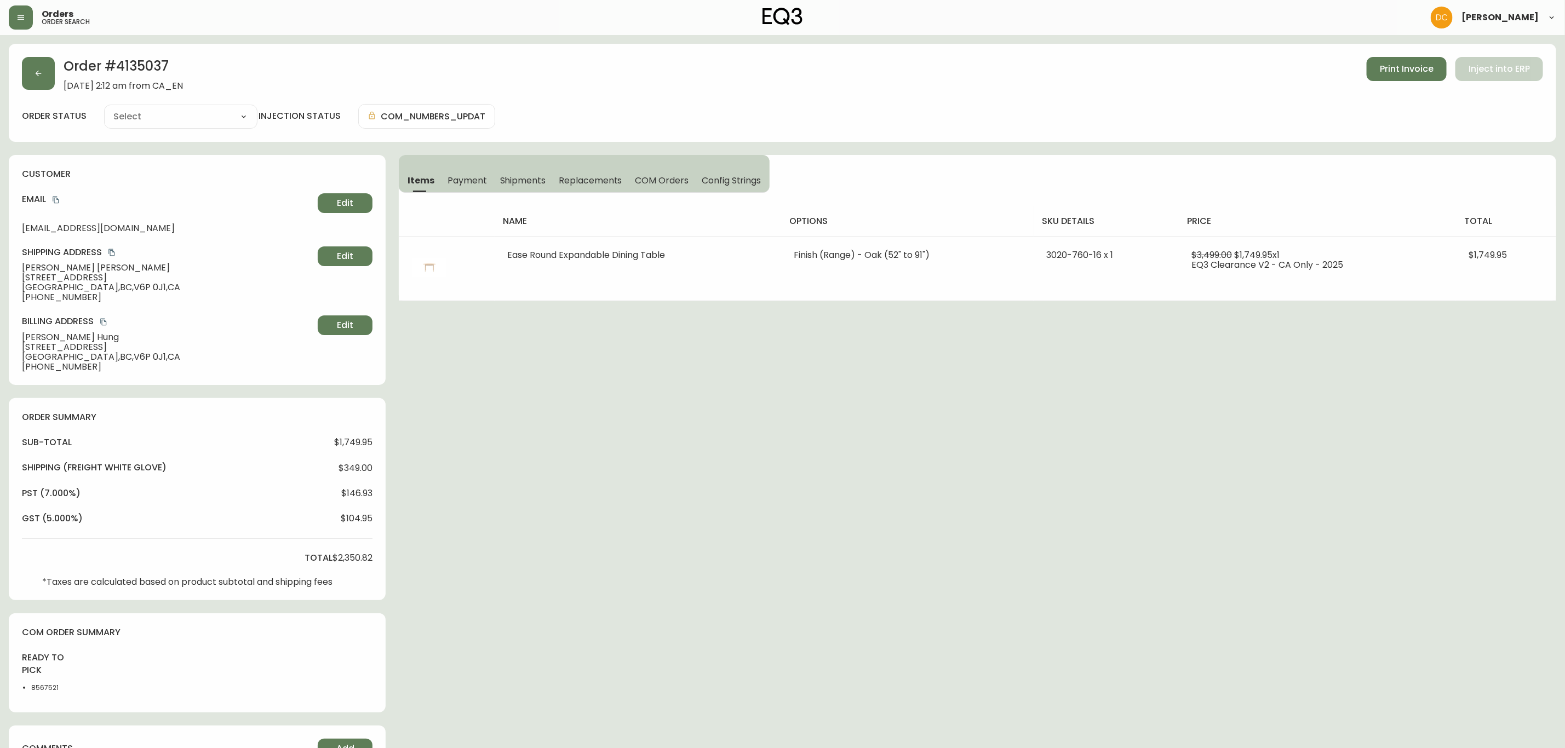
type input "Processing"
select select "PROCESSING"
click at [484, 187] on button "Payment" at bounding box center [467, 180] width 53 height 24
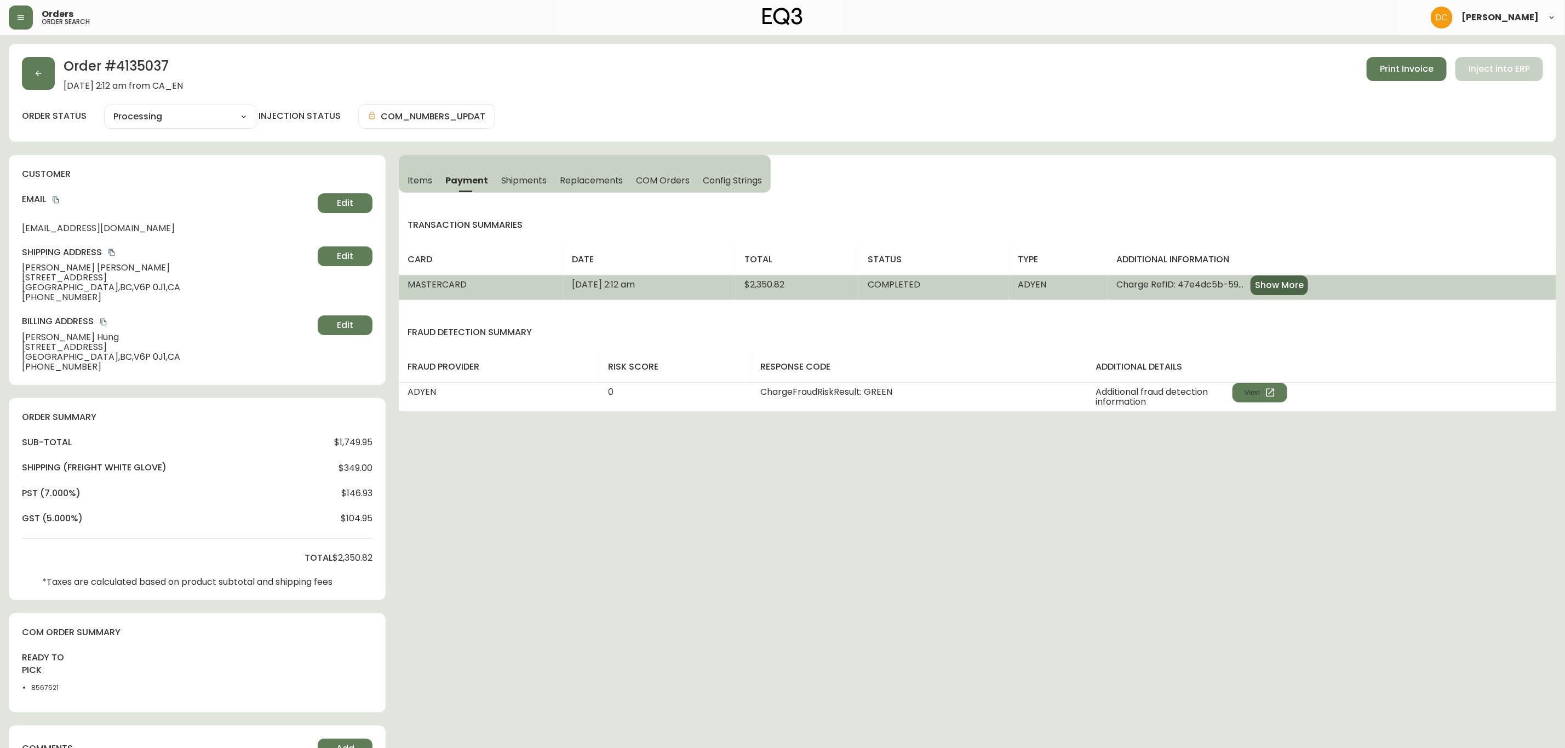
click at [1308, 278] on button "Show More" at bounding box center [1279, 285] width 58 height 20
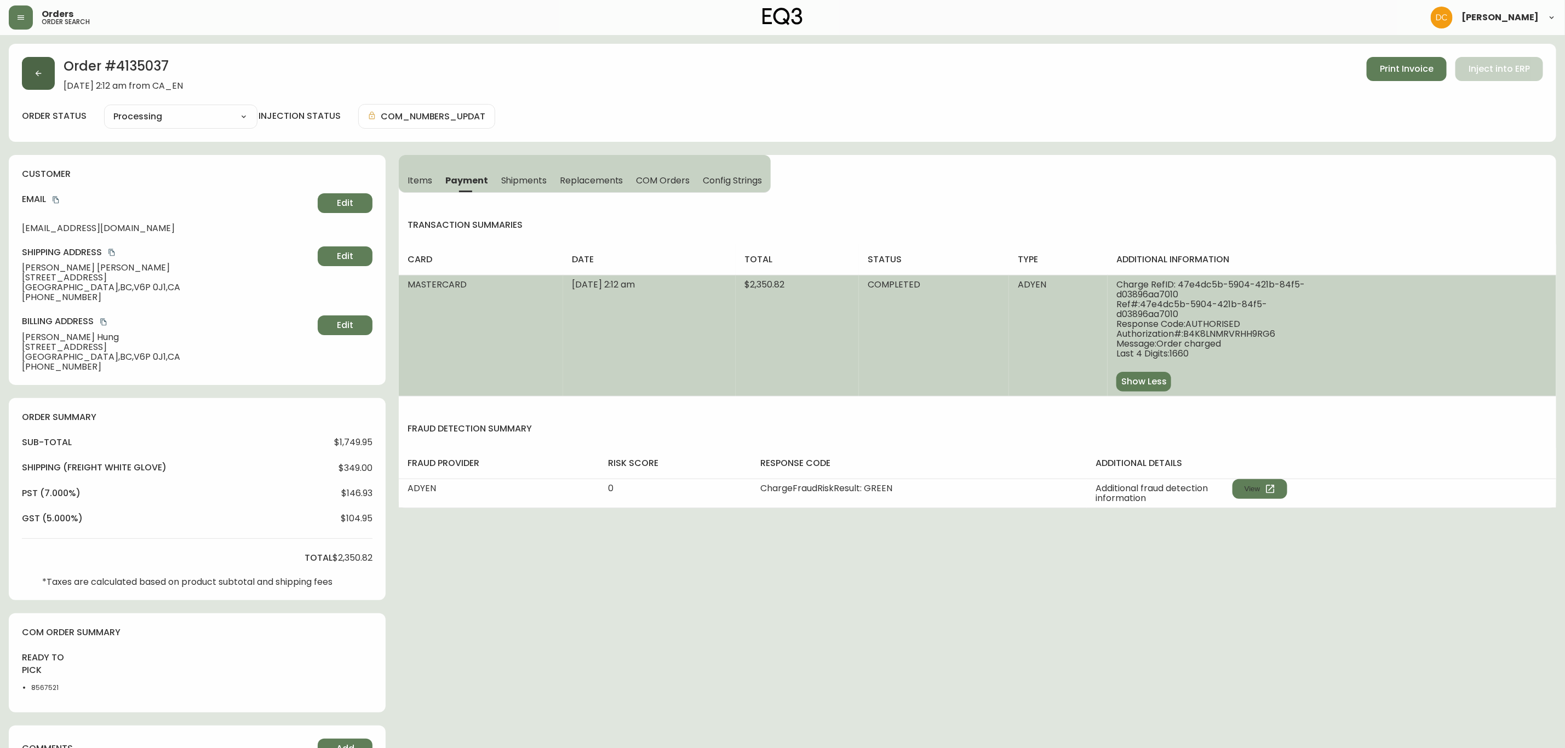
click at [35, 67] on button "button" at bounding box center [38, 73] width 33 height 33
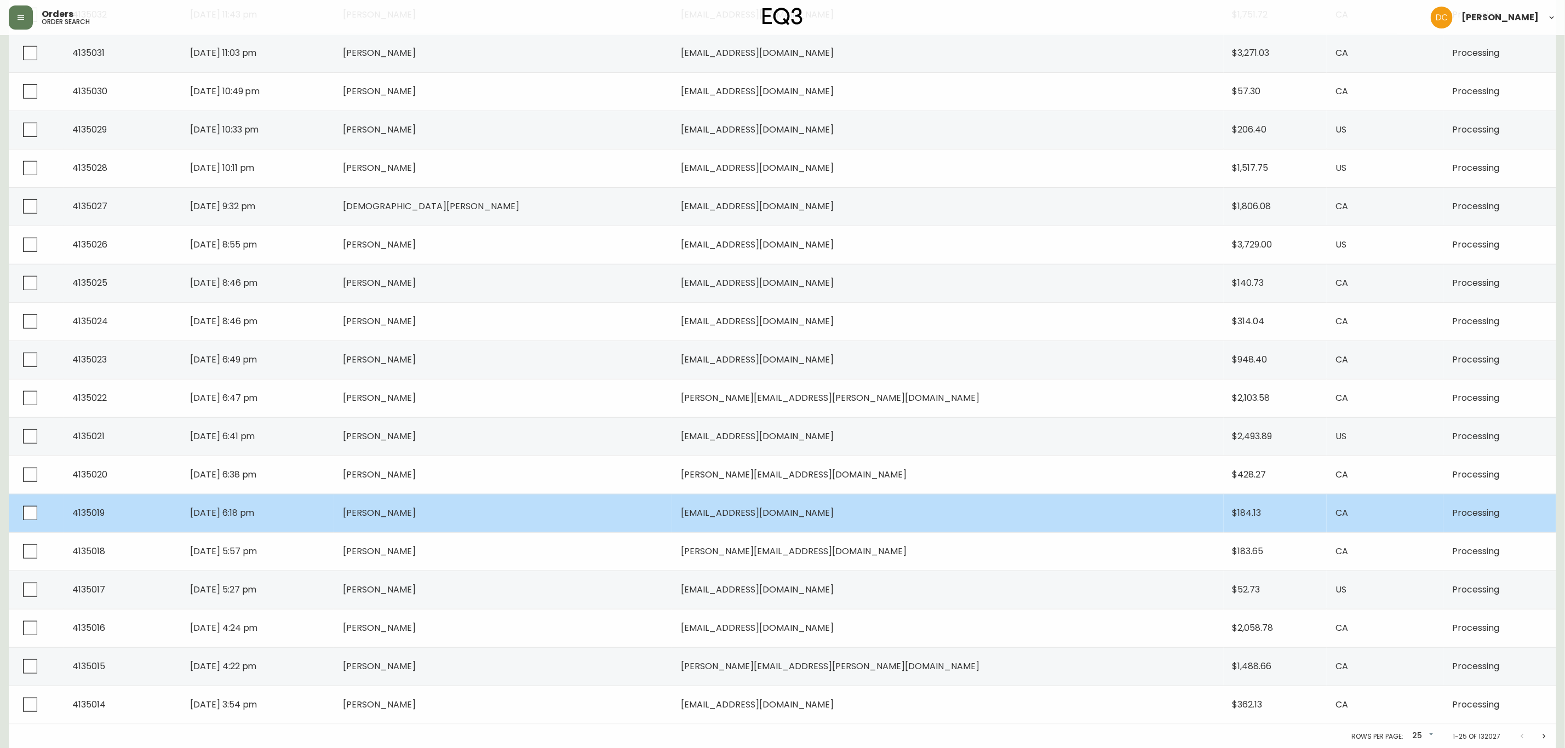
click at [572, 529] on td "[PERSON_NAME]" at bounding box center [503, 513] width 338 height 38
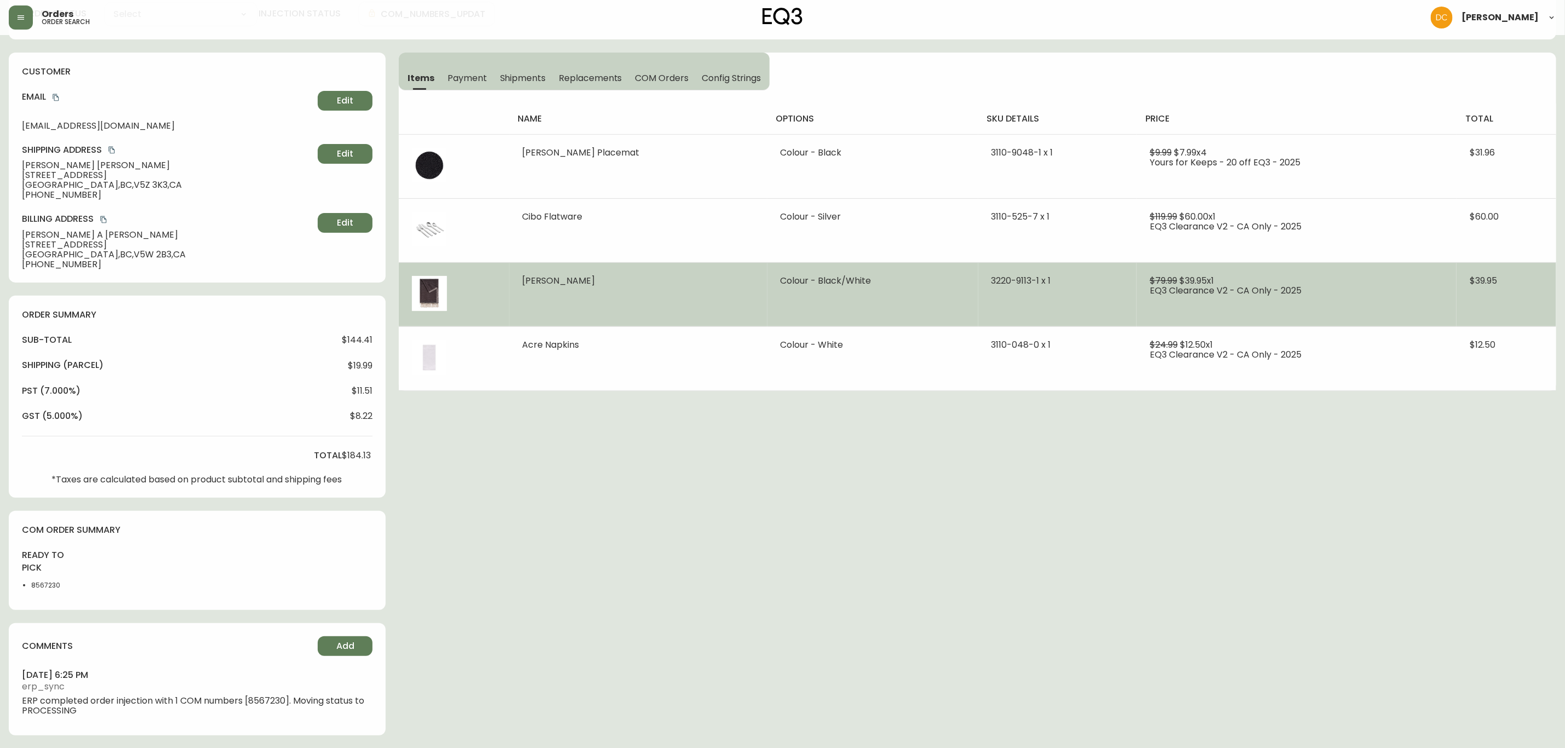
type input "Processing"
select select "PROCESSING"
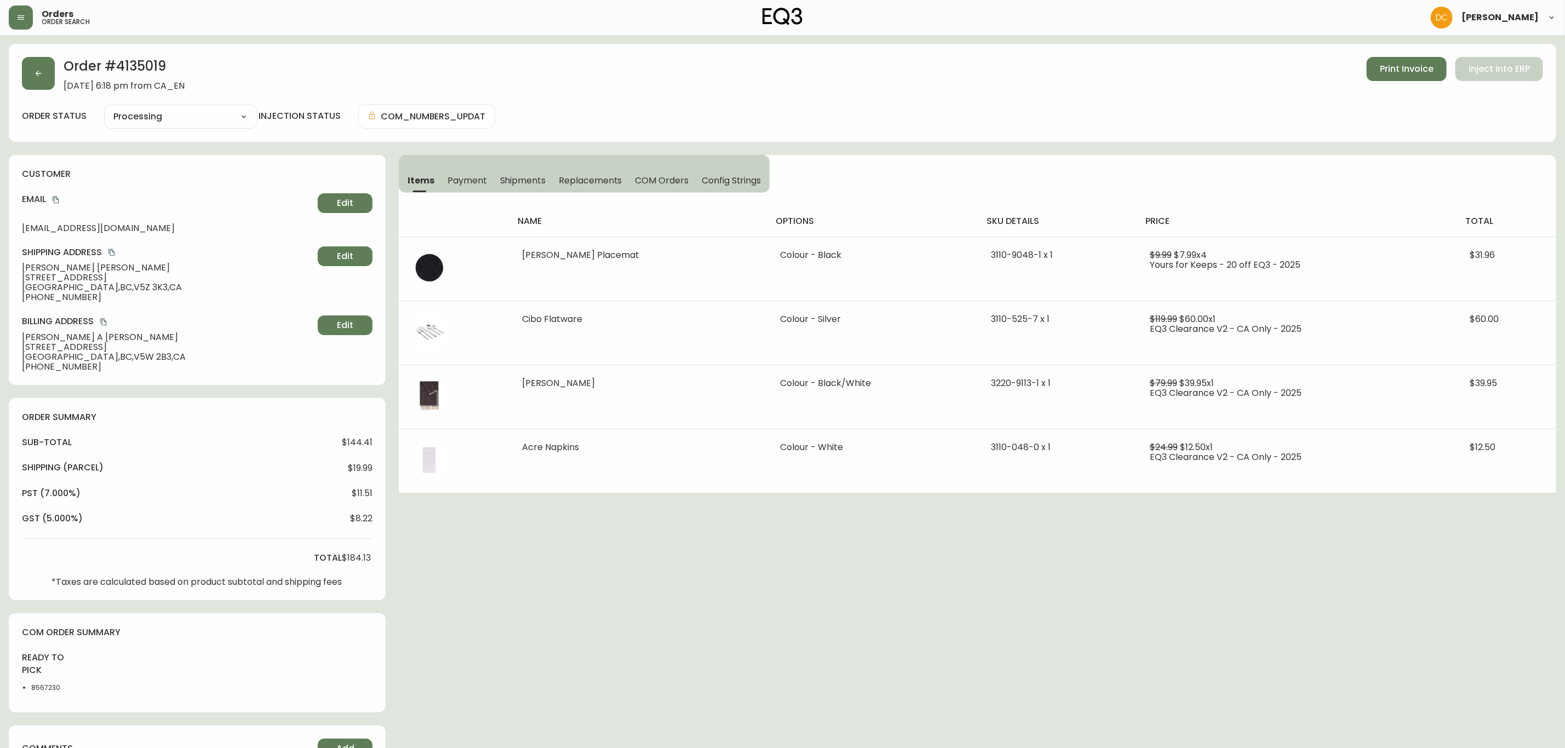
click at [462, 176] on span "Payment" at bounding box center [466, 181] width 39 height 12
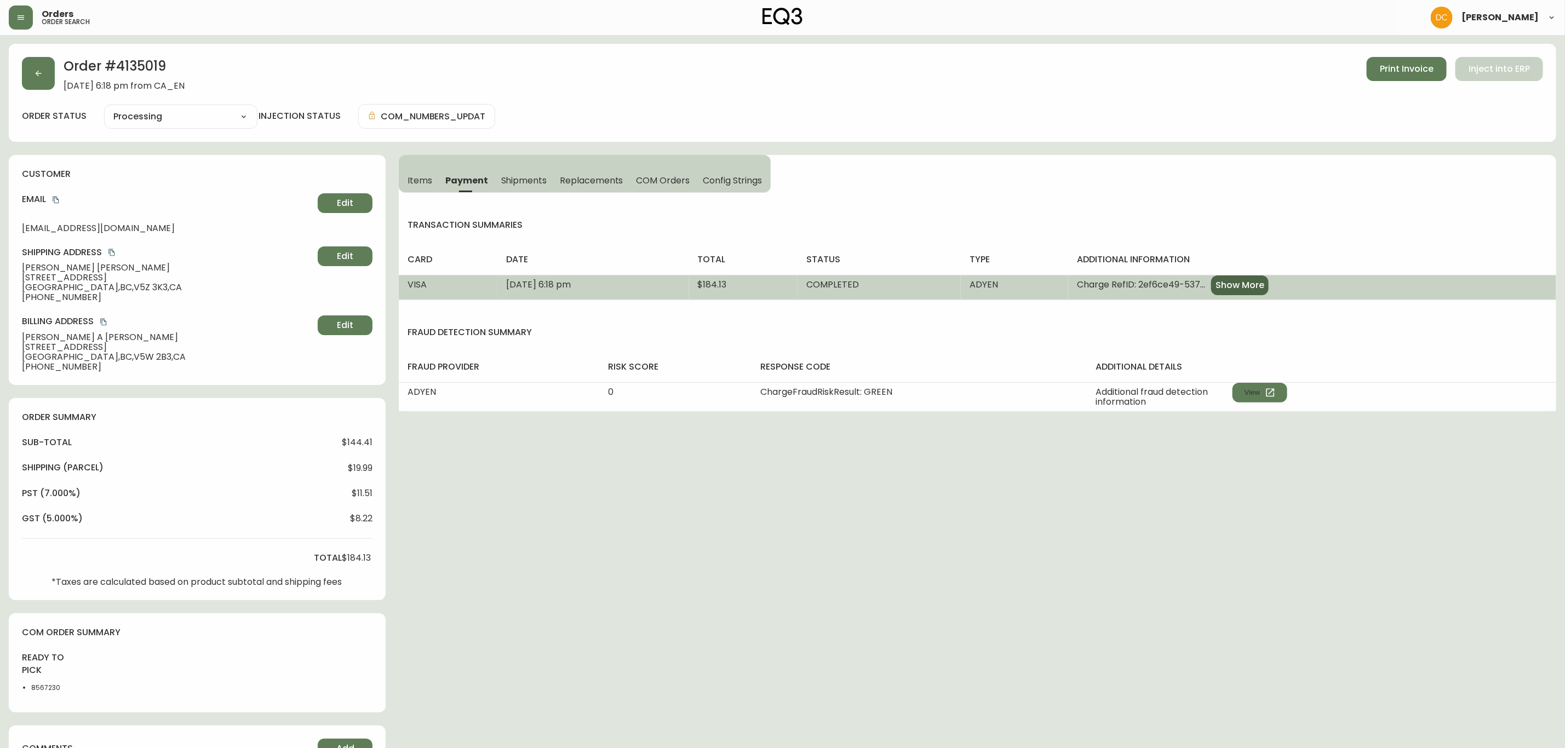
click at [1264, 286] on span "Show More" at bounding box center [1239, 285] width 49 height 12
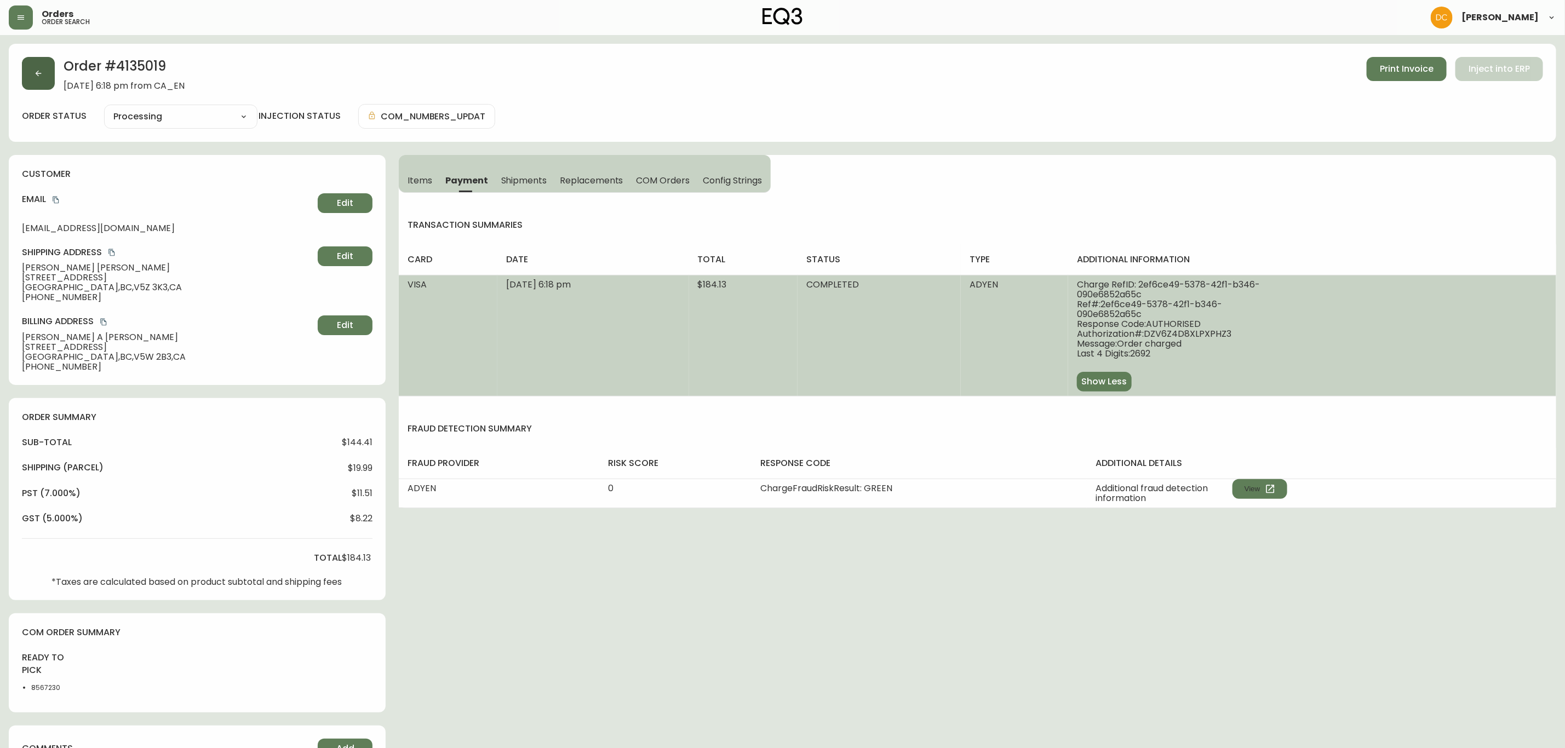
click at [42, 76] on icon "button" at bounding box center [38, 73] width 9 height 9
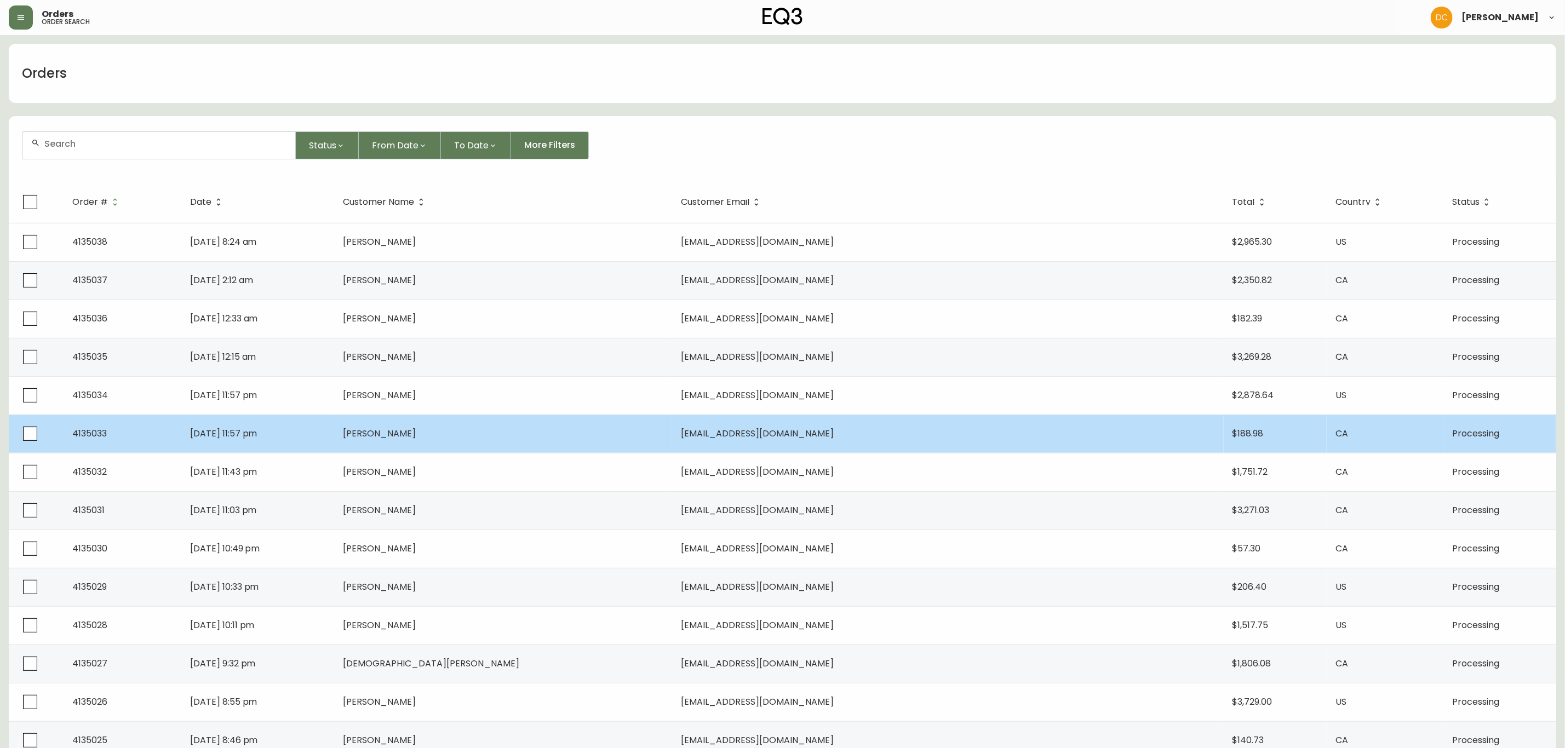
scroll to position [411, 0]
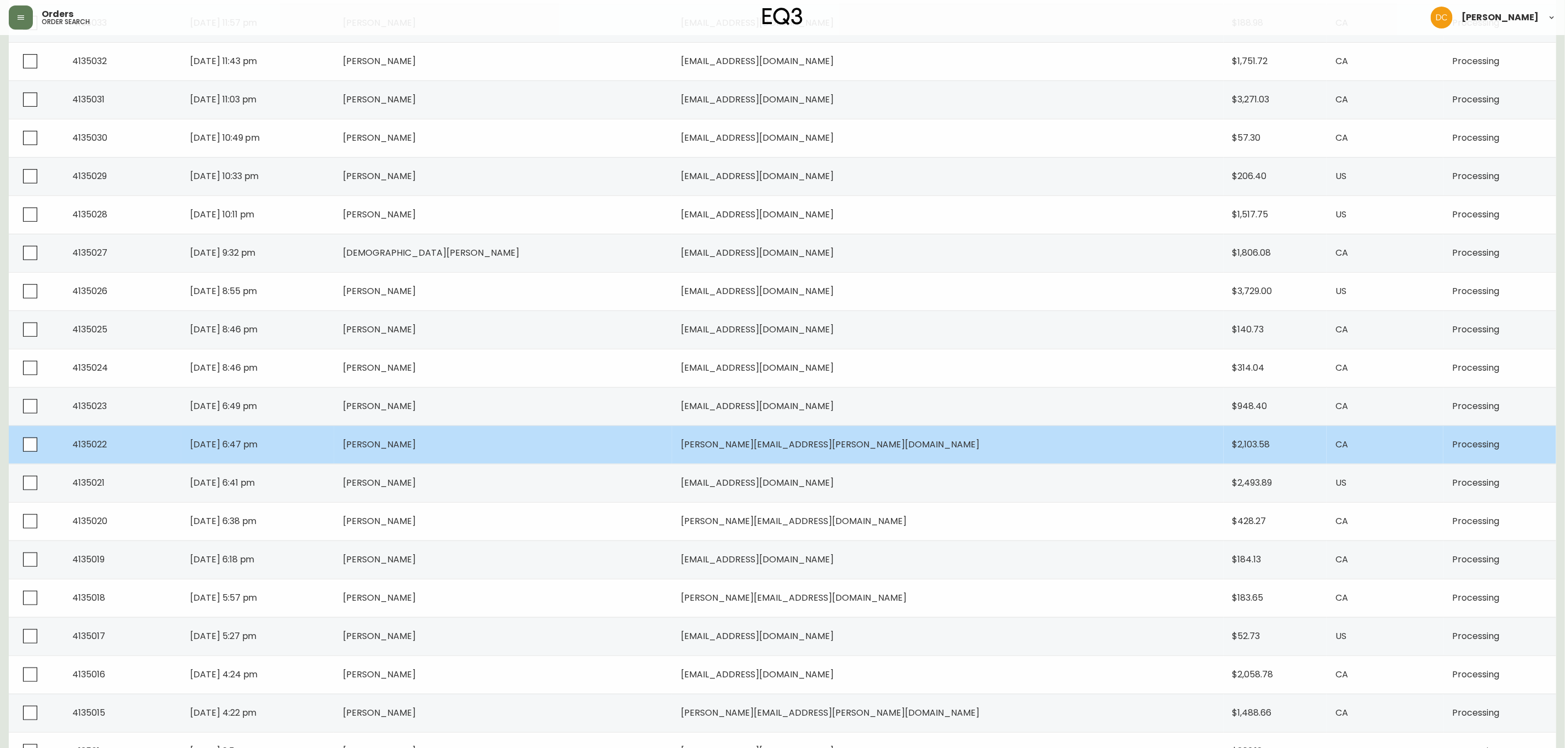
click at [645, 442] on td "[PERSON_NAME]" at bounding box center [503, 445] width 338 height 38
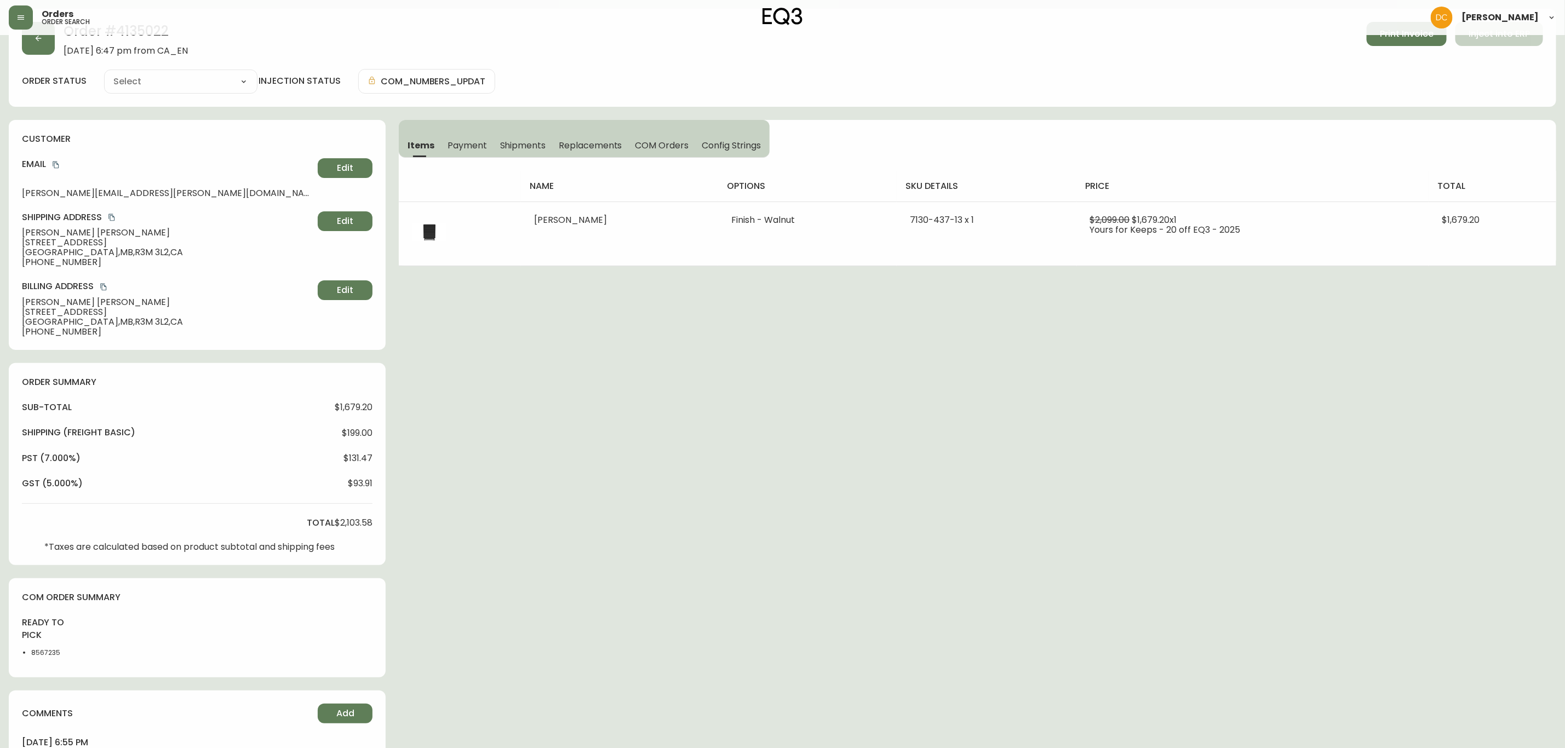
scroll to position [102, 0]
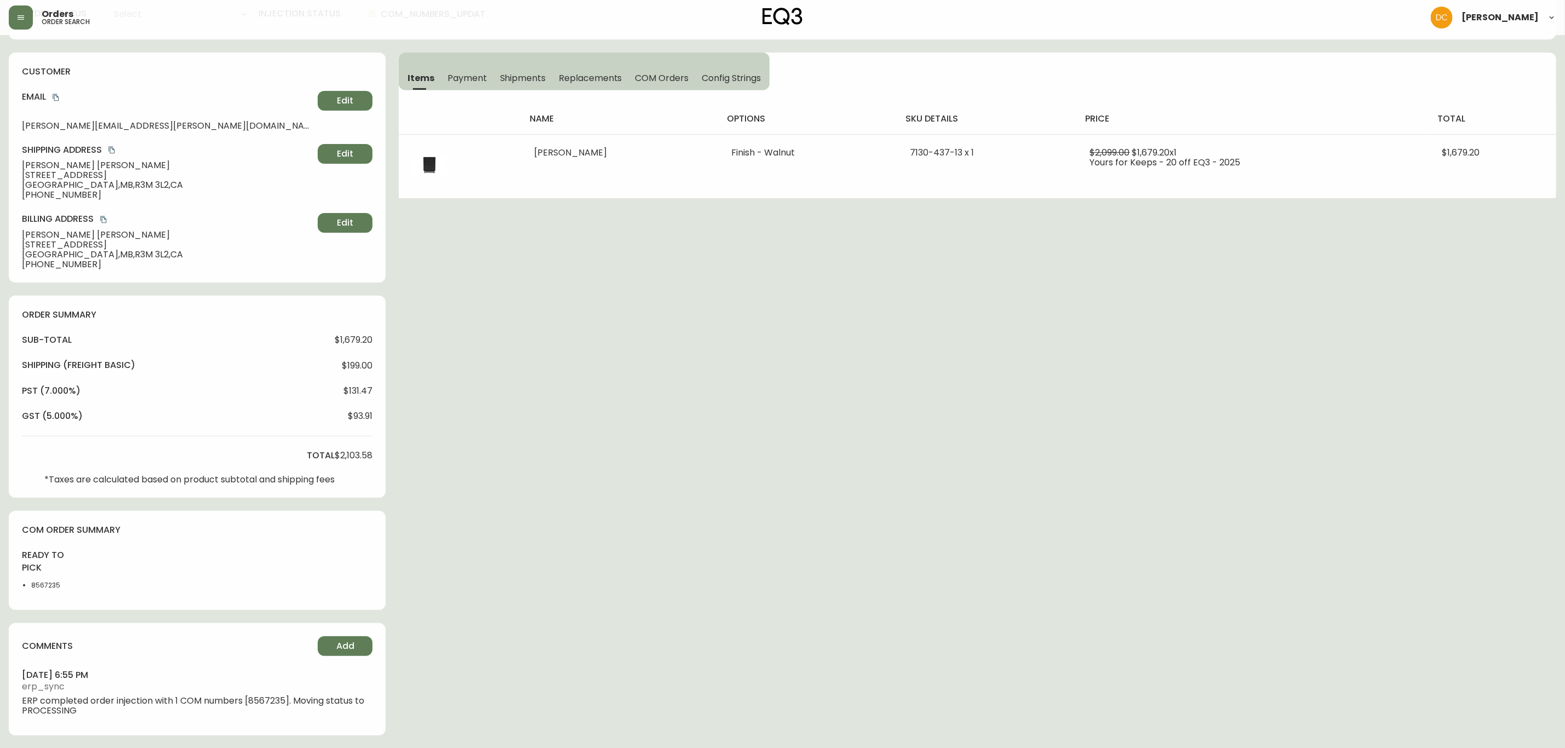
type input "Processing"
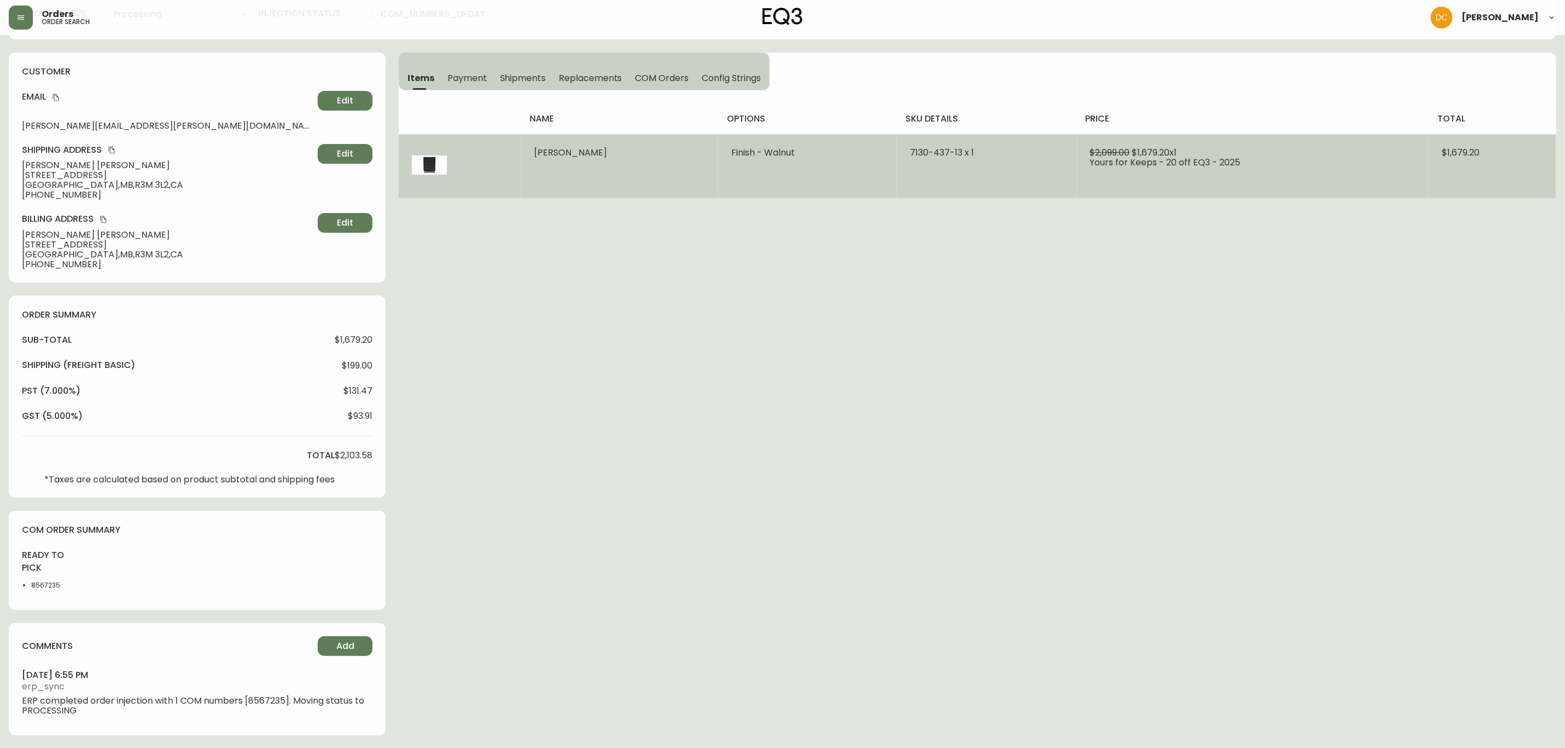
select select "PROCESSING"
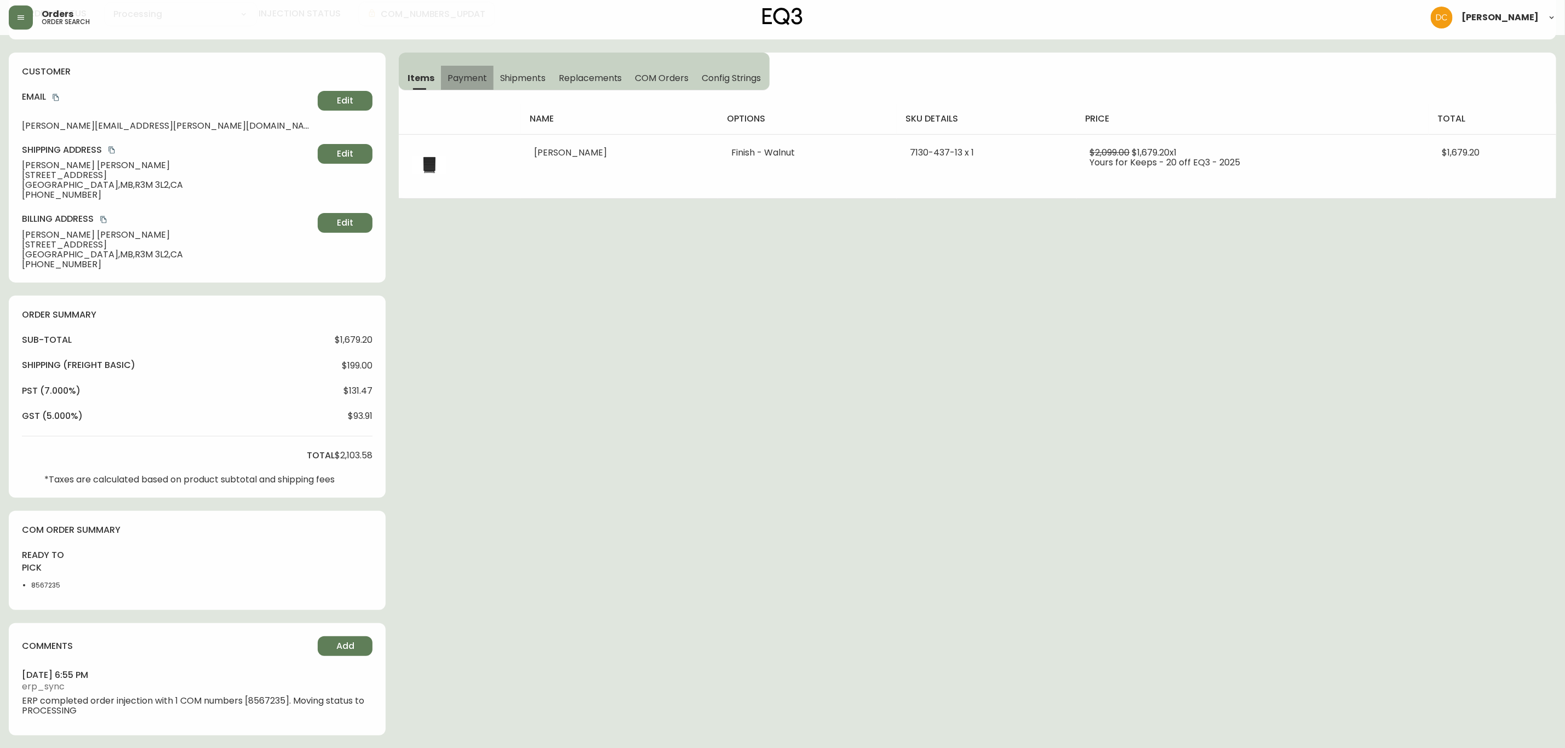
click at [480, 82] on span "Payment" at bounding box center [466, 78] width 39 height 12
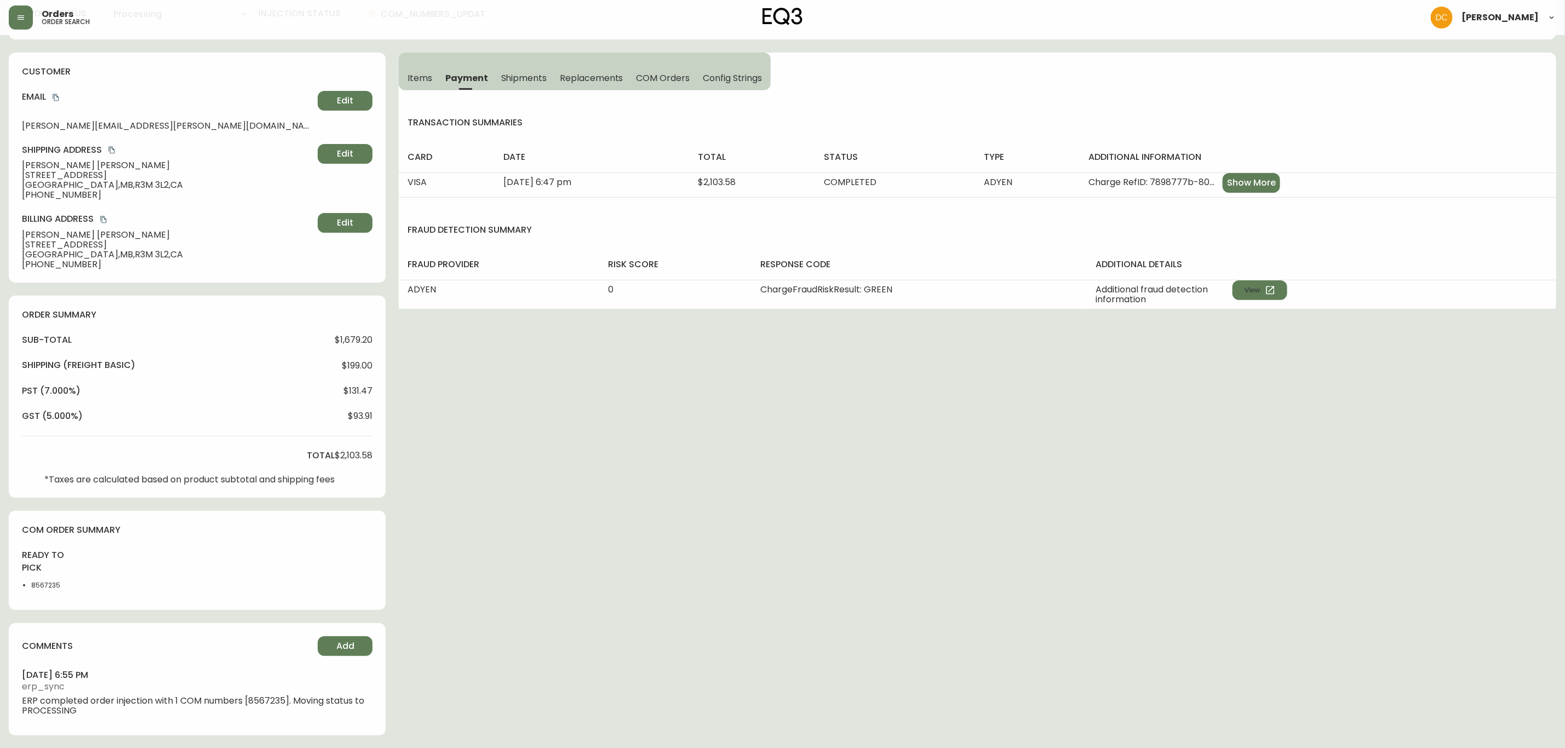
click at [1282, 171] on th "additional information" at bounding box center [1317, 157] width 476 height 31
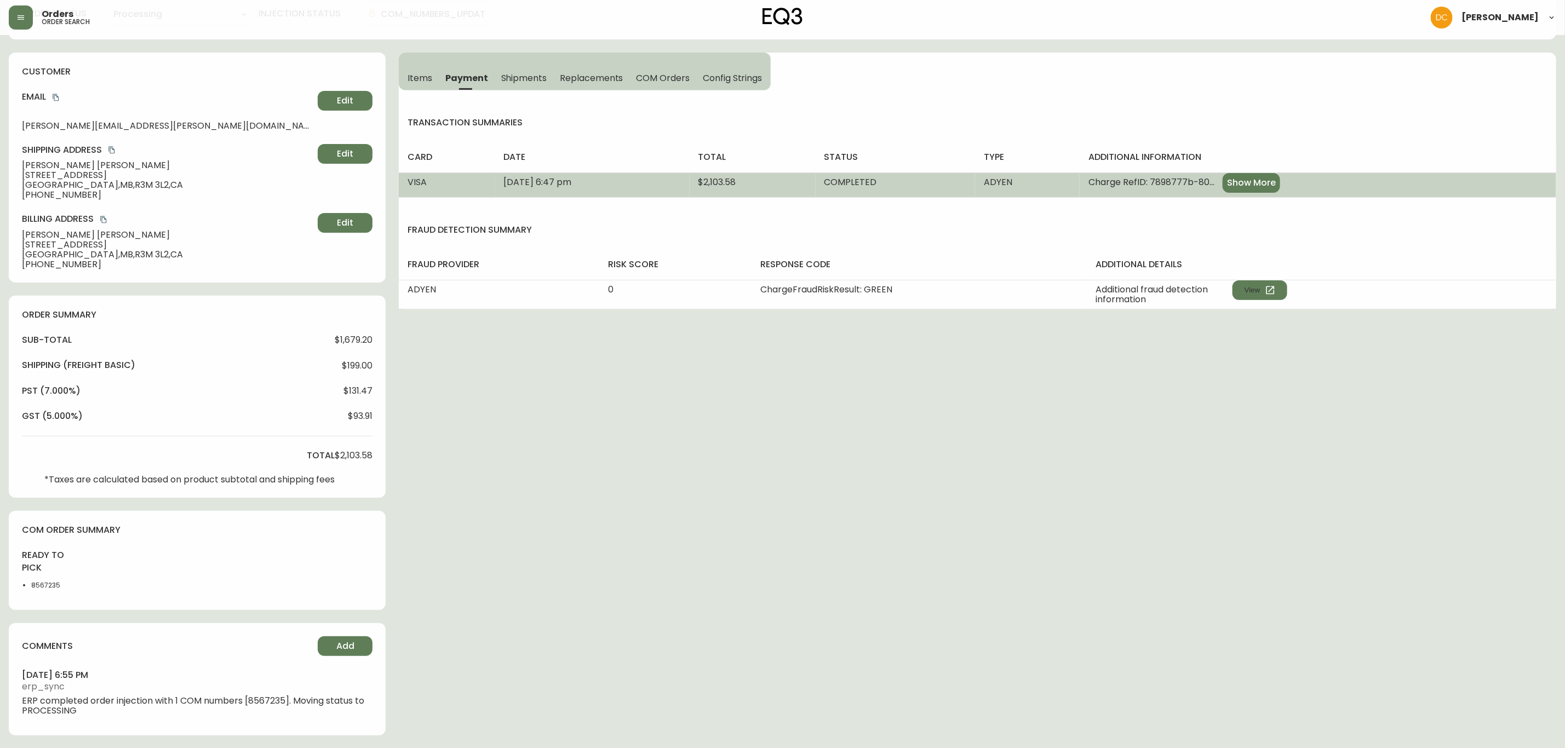
click at [1276, 186] on span "Show More" at bounding box center [1251, 183] width 49 height 12
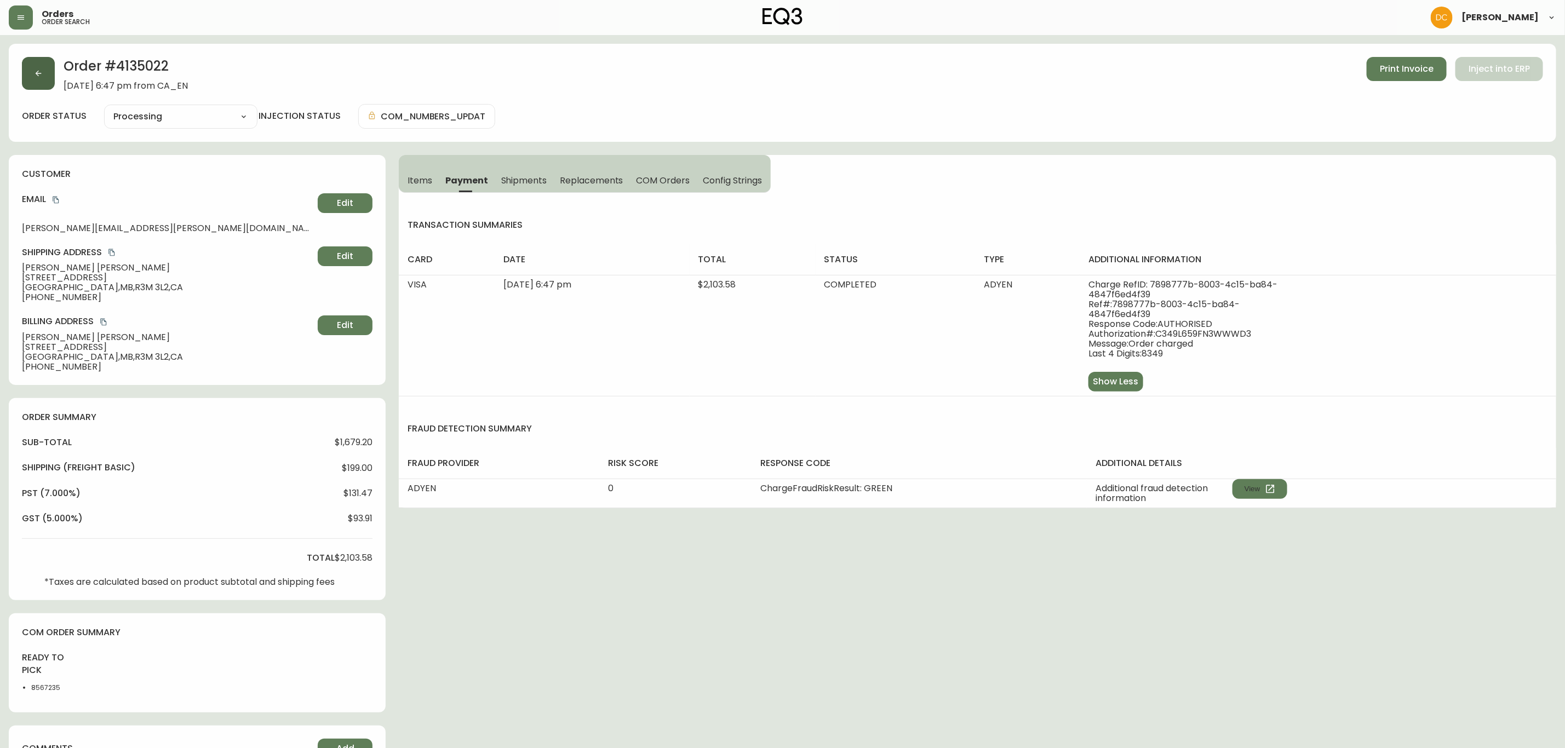
click at [37, 69] on icon "button" at bounding box center [38, 73] width 9 height 9
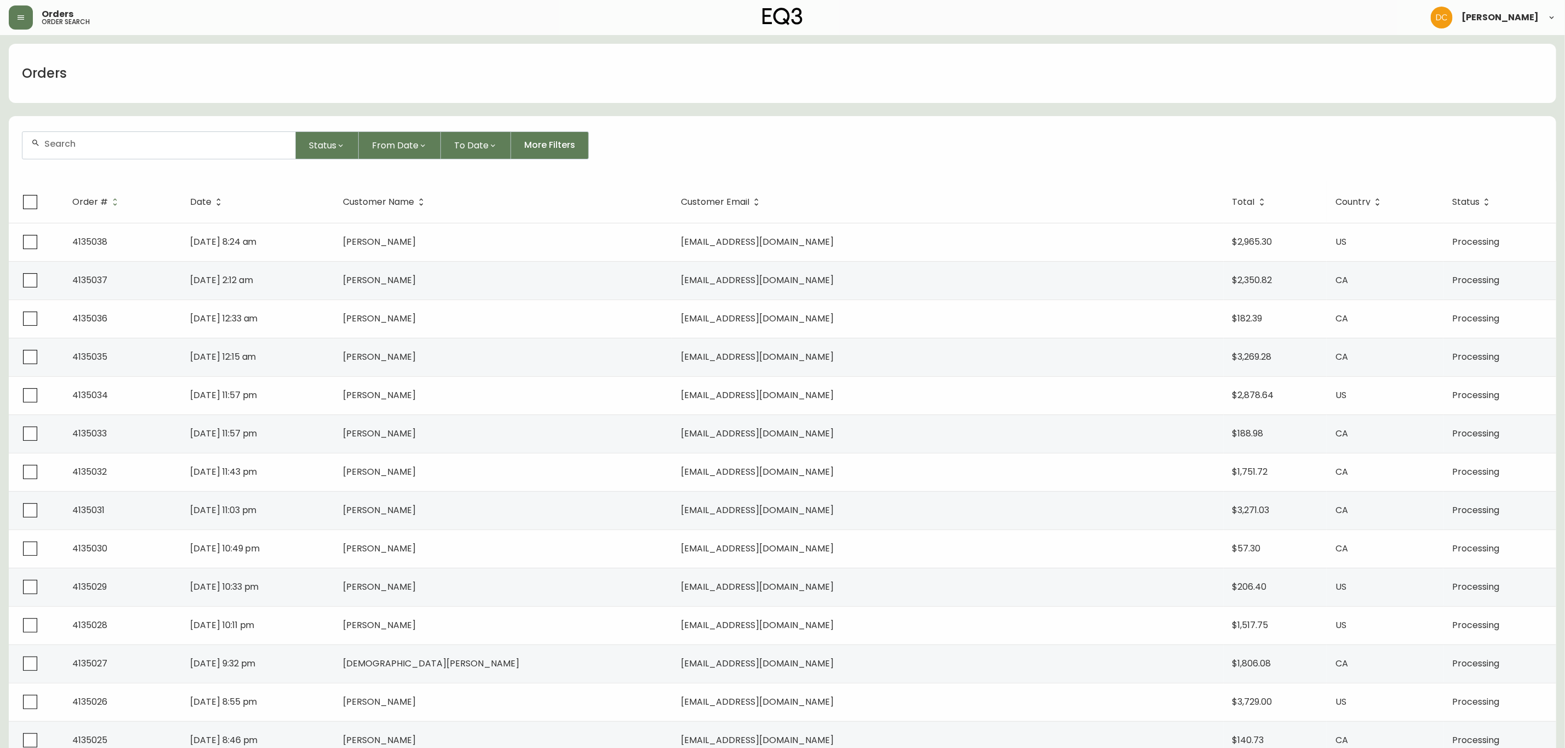
click at [148, 142] on input "text" at bounding box center [165, 144] width 242 height 10
paste input "4135002"
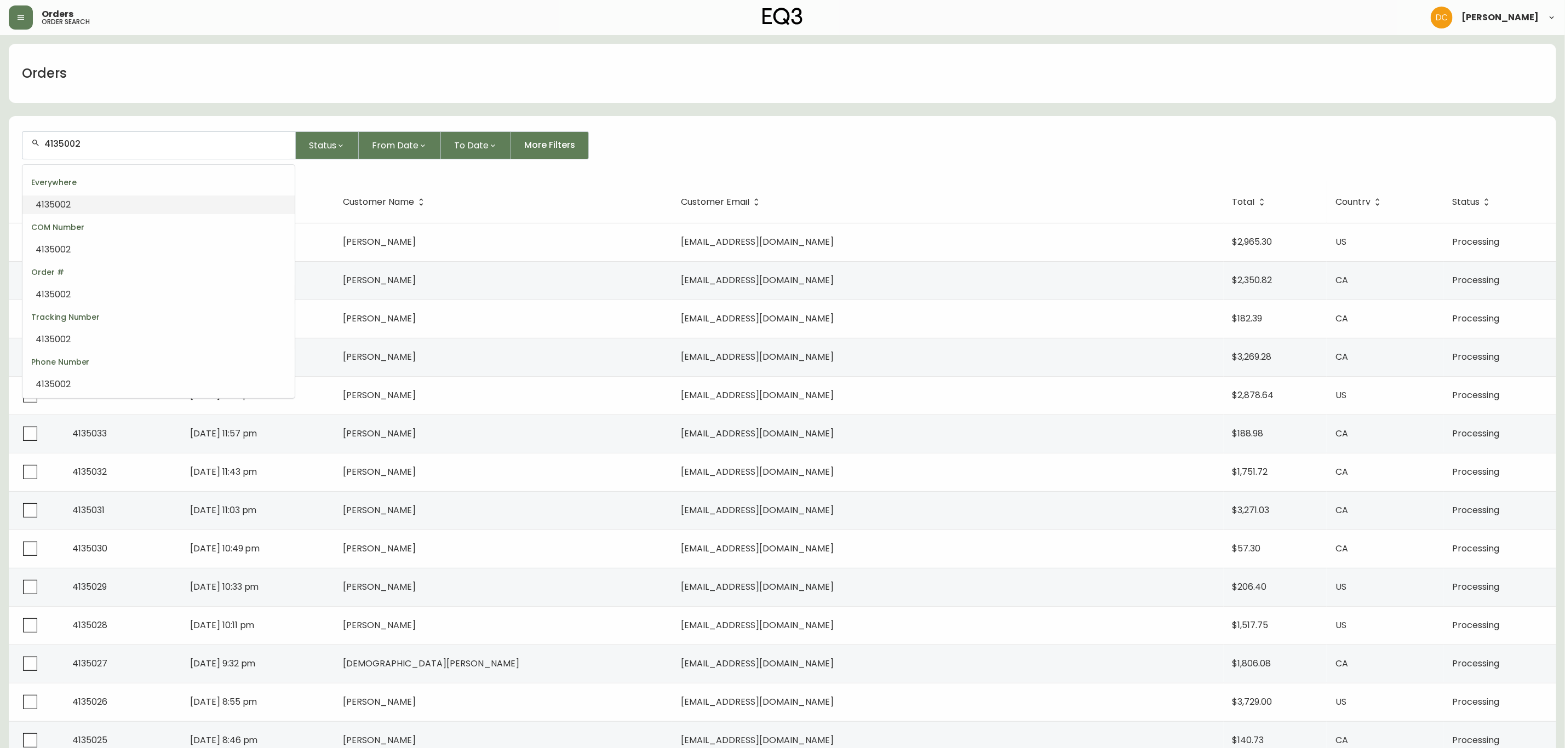
click at [130, 202] on li "4135002" at bounding box center [158, 205] width 272 height 19
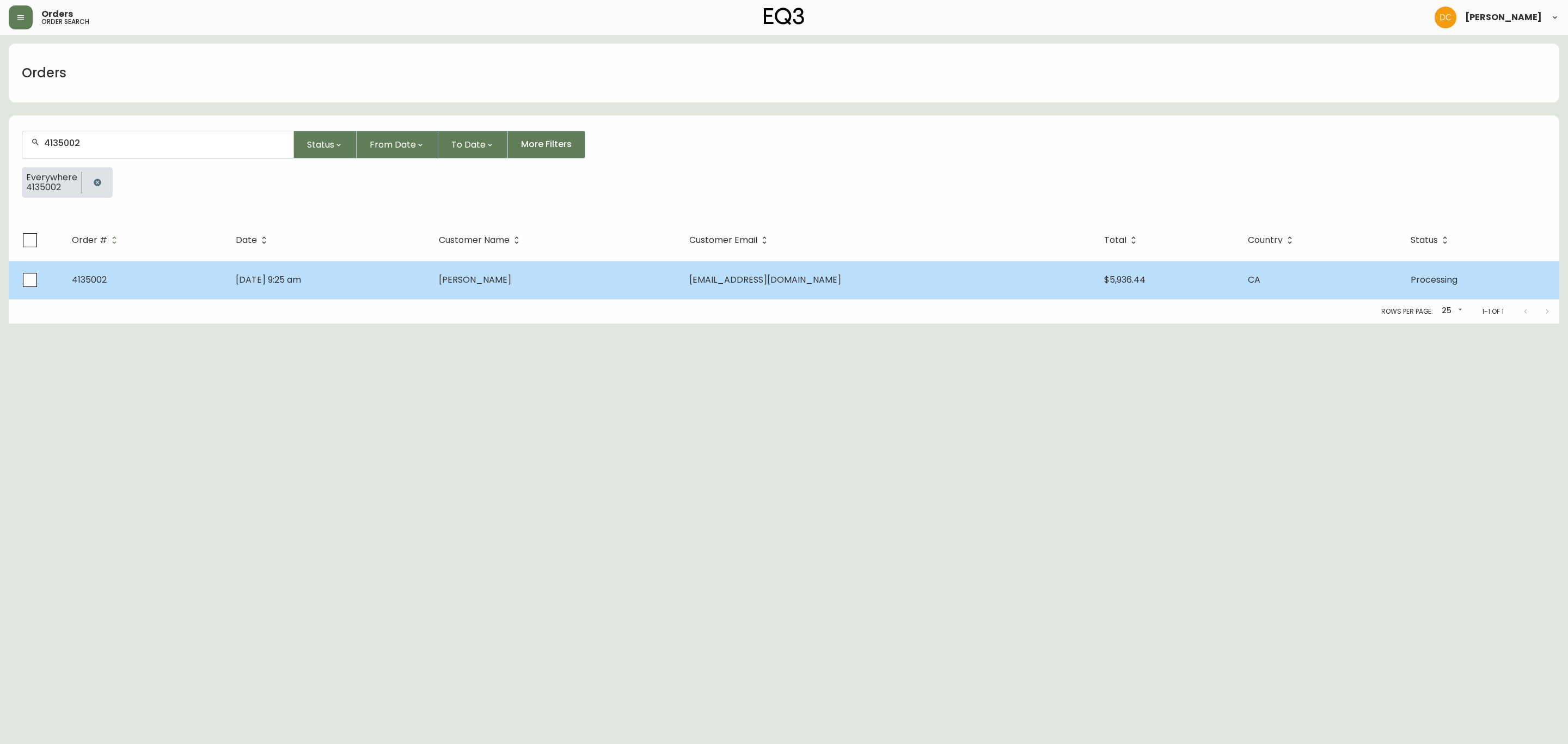
type input "4135002"
click at [395, 286] on td "[DATE] 9:25 am" at bounding box center [328, 279] width 203 height 38
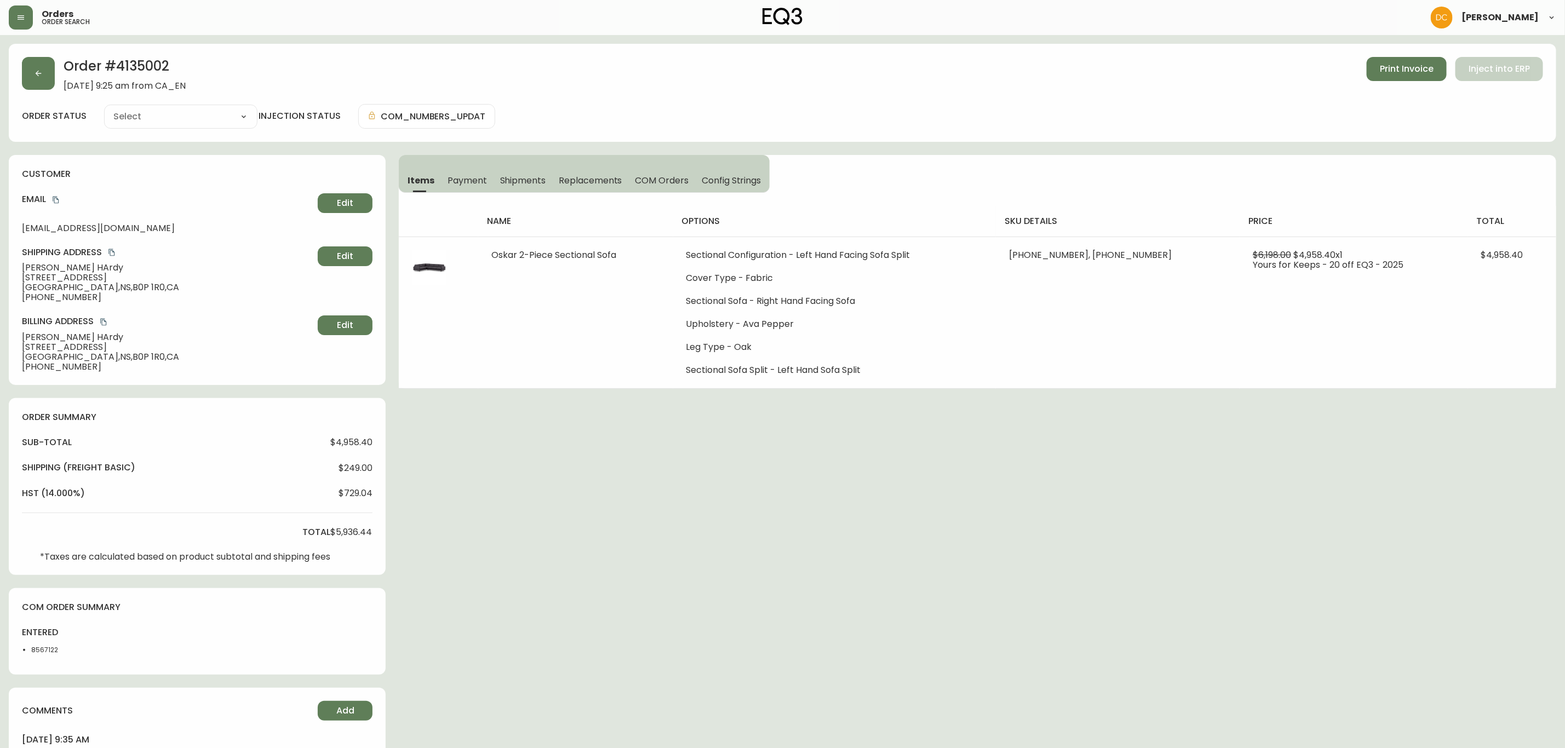
type input "Processing"
select select "PROCESSING"
click at [470, 184] on span "Payment" at bounding box center [466, 181] width 39 height 12
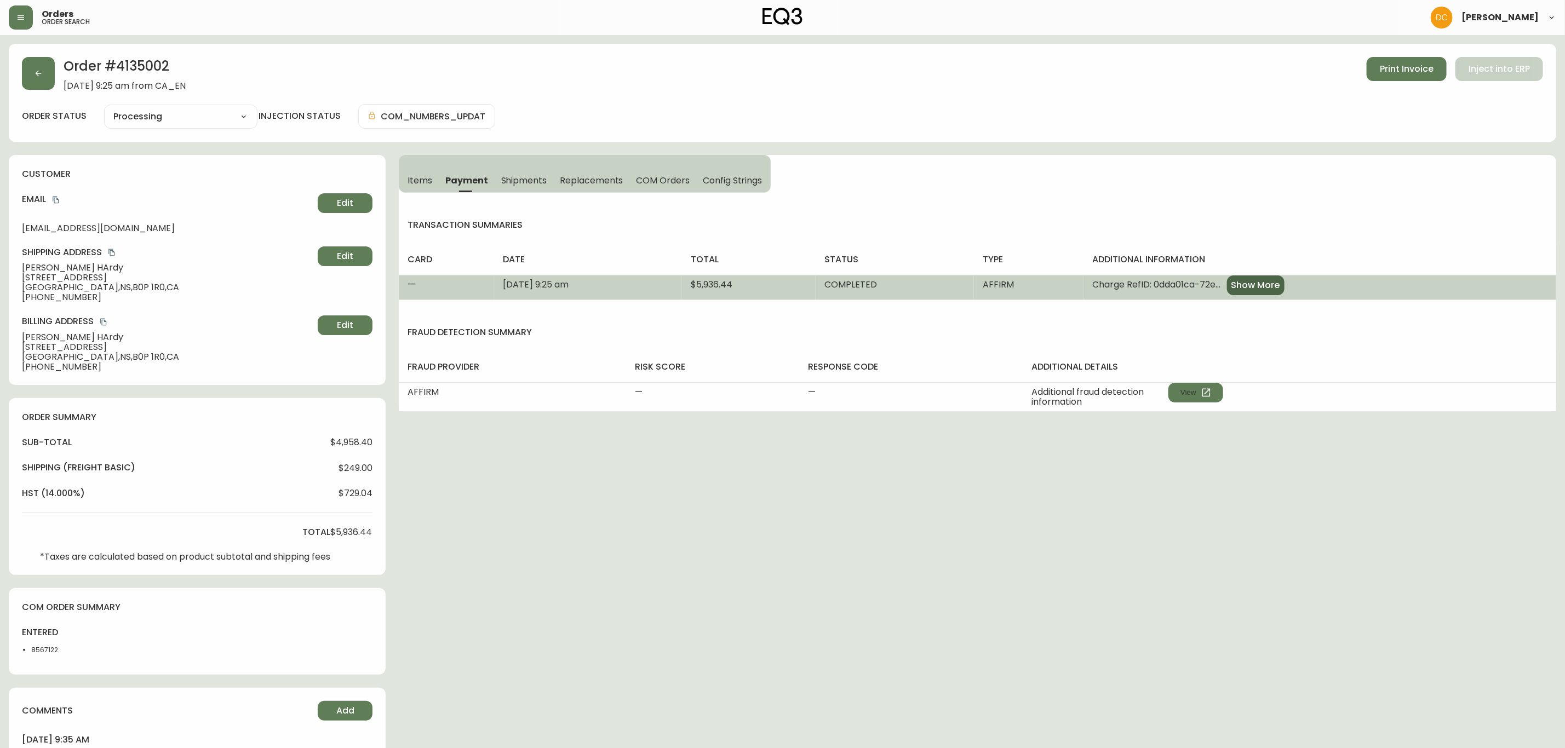
click at [1280, 288] on span "Show More" at bounding box center [1255, 285] width 49 height 12
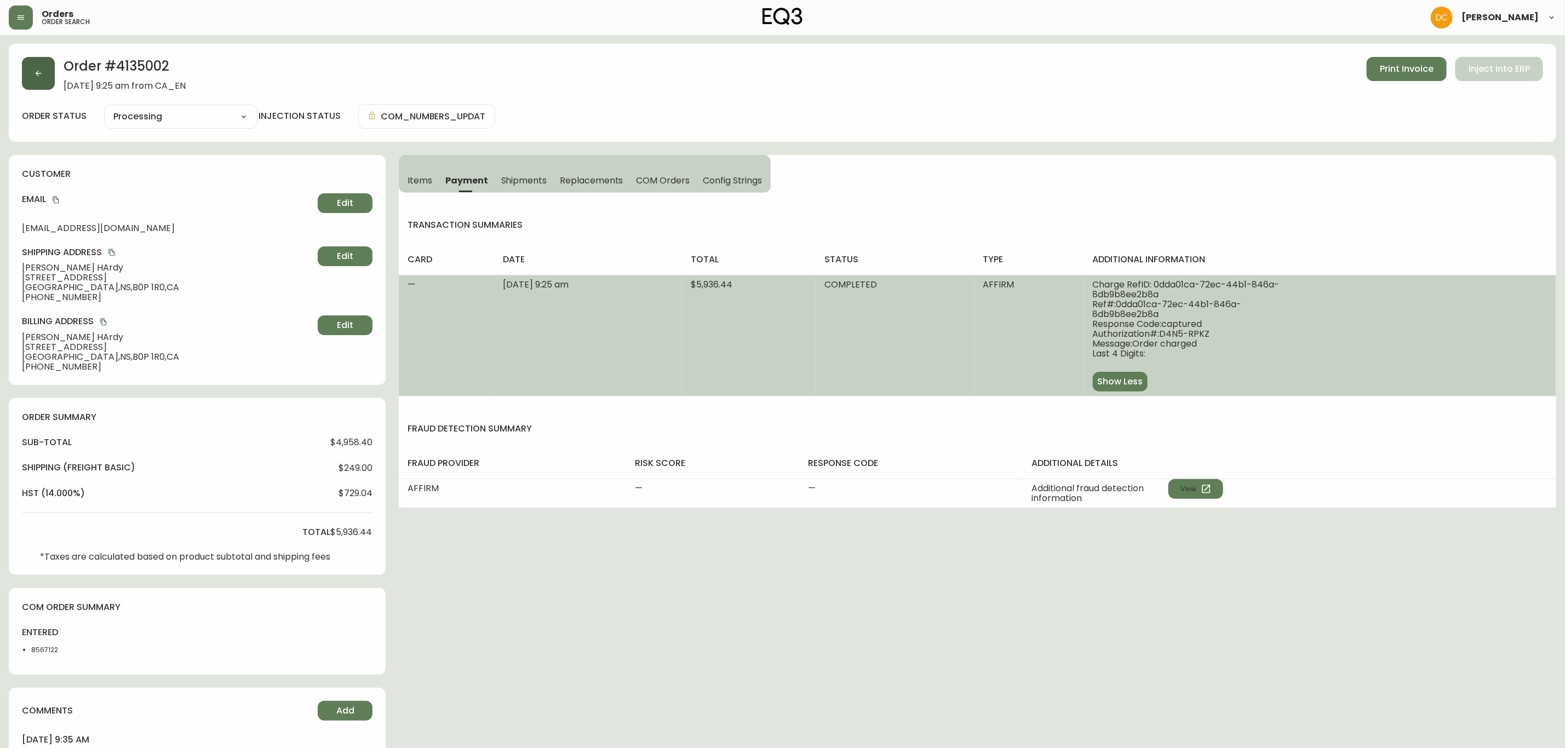
click at [47, 67] on button "button" at bounding box center [38, 73] width 33 height 33
